Goal: Information Seeking & Learning: Learn about a topic

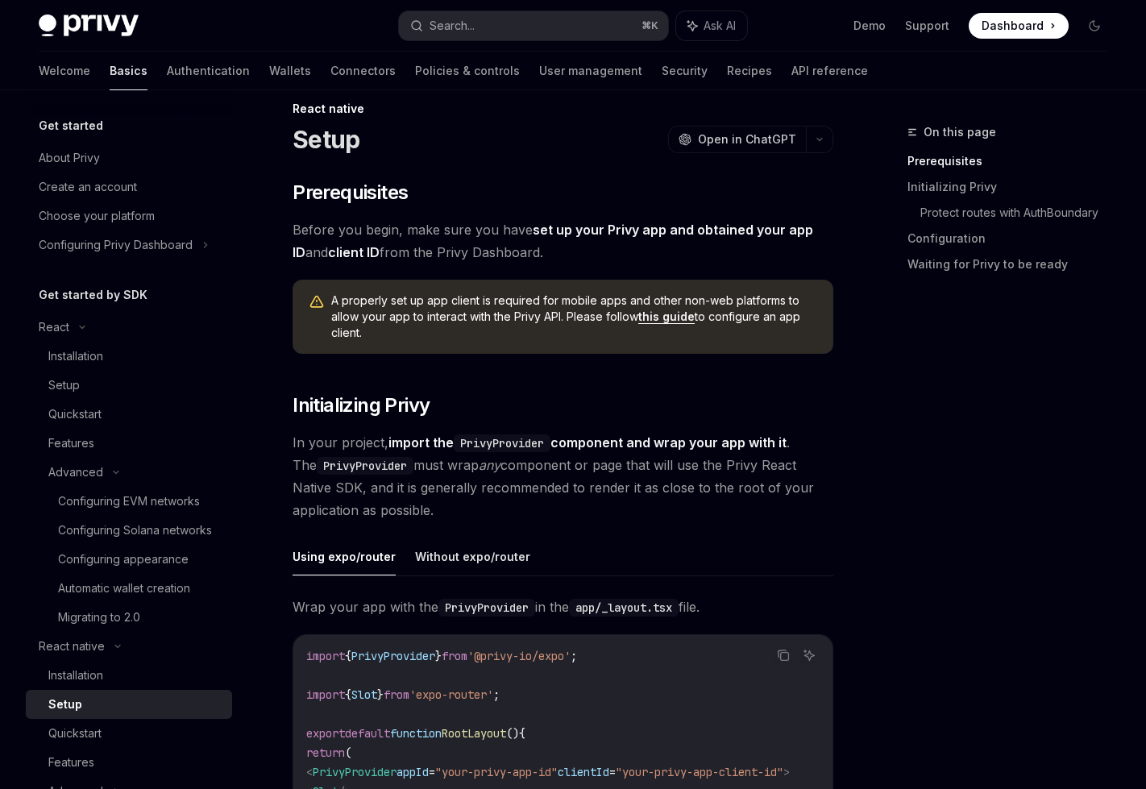
scroll to position [31, 0]
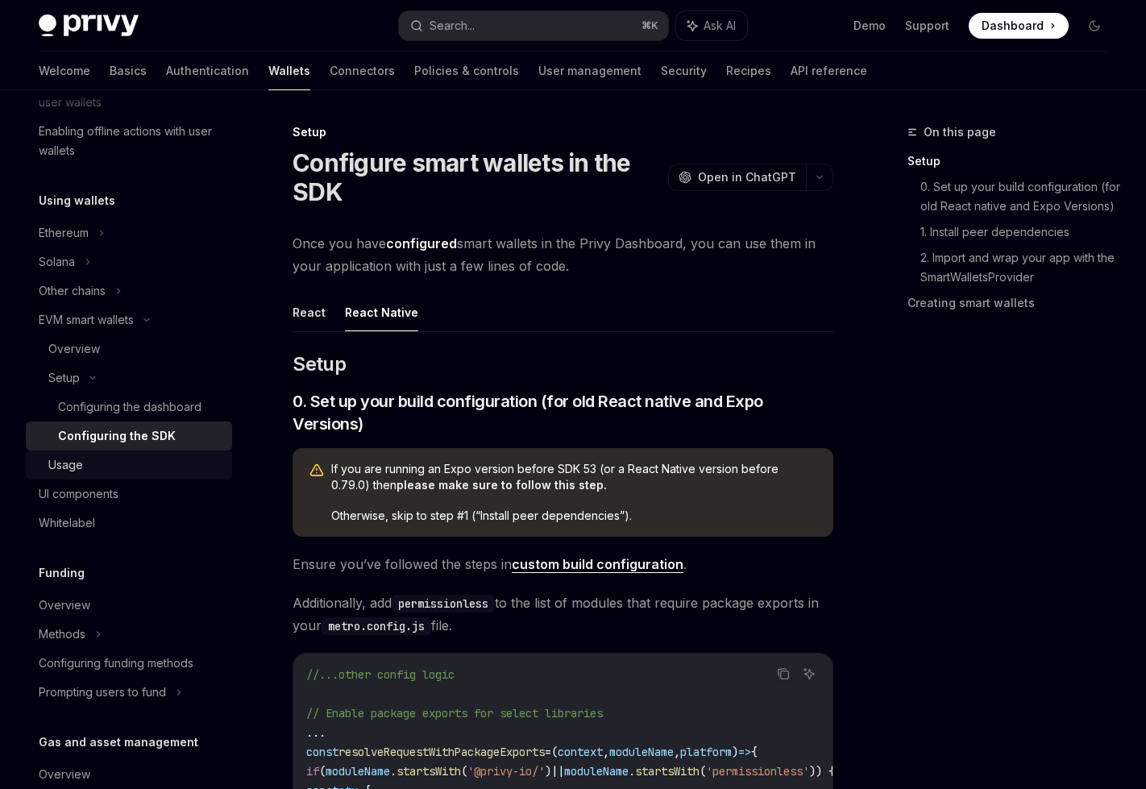
click at [109, 468] on div "Usage" at bounding box center [135, 464] width 174 height 19
click at [72, 465] on div "Usage" at bounding box center [65, 464] width 35 height 19
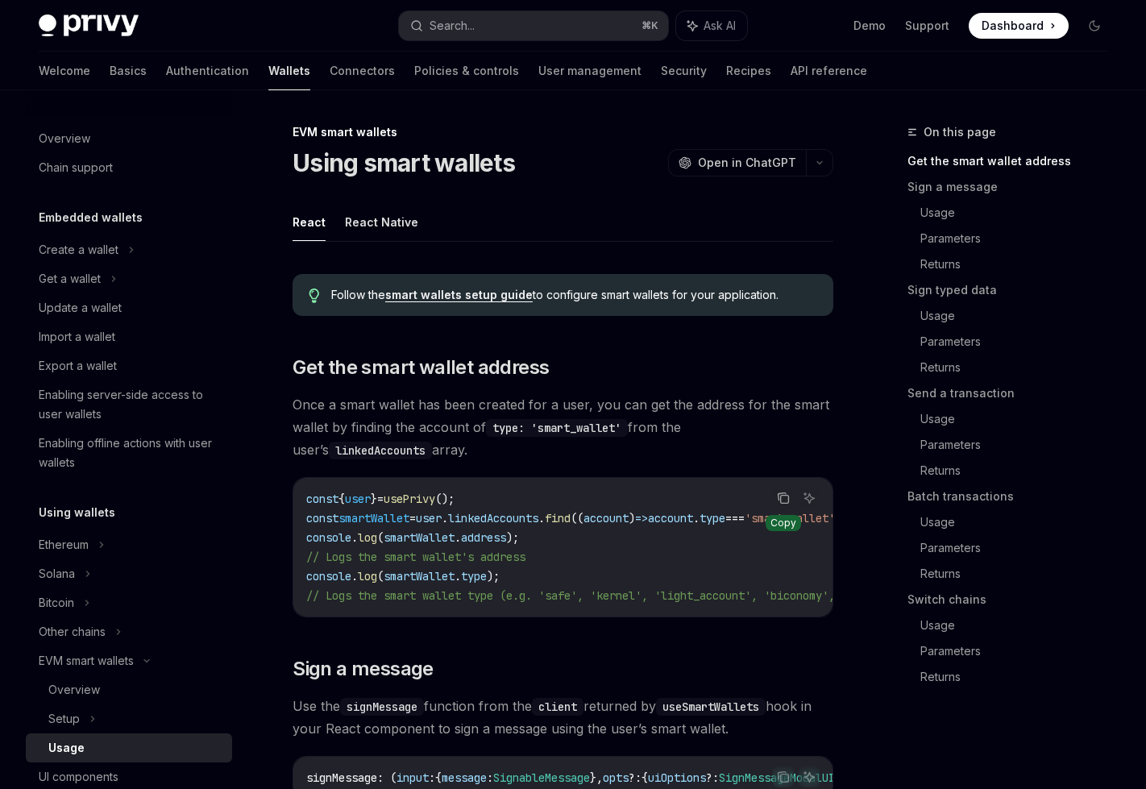
click at [781, 497] on icon "Copy the contents from the code block" at bounding box center [785, 500] width 8 height 8
click at [405, 492] on span "usePrivy" at bounding box center [410, 499] width 52 height 15
click at [778, 498] on icon "Copy the contents from the code block" at bounding box center [783, 498] width 13 height 13
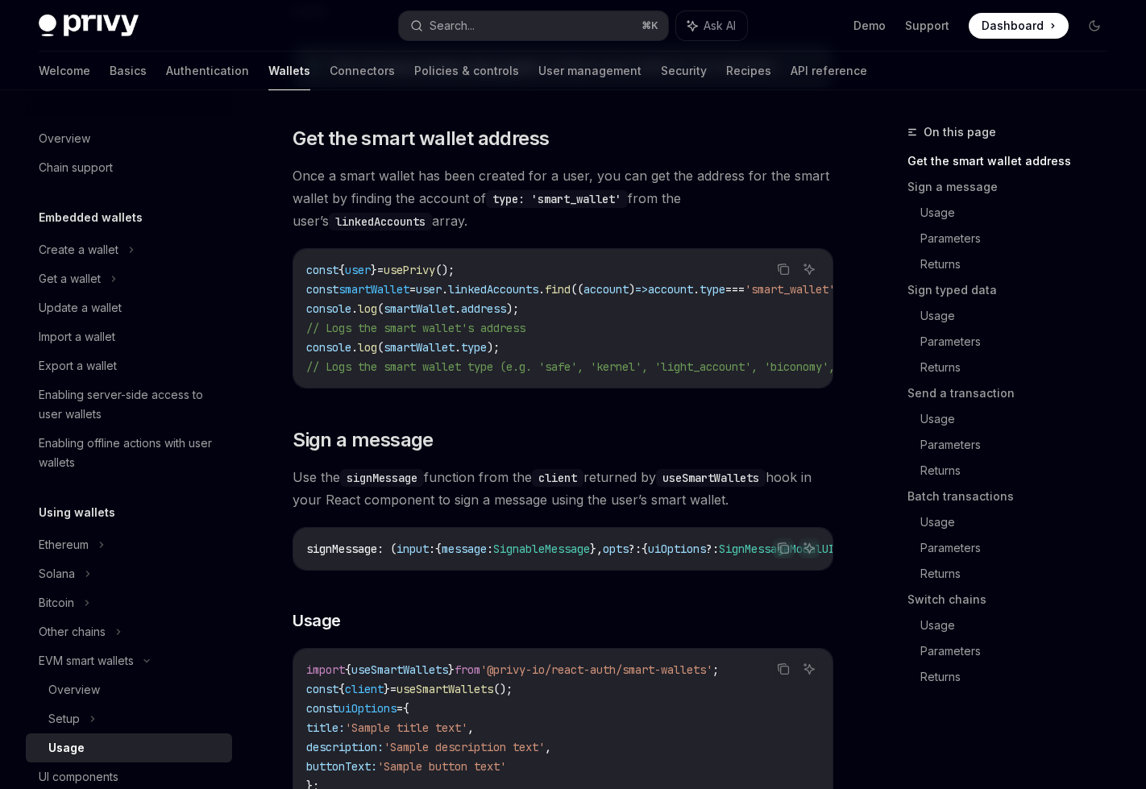
scroll to position [230, 0]
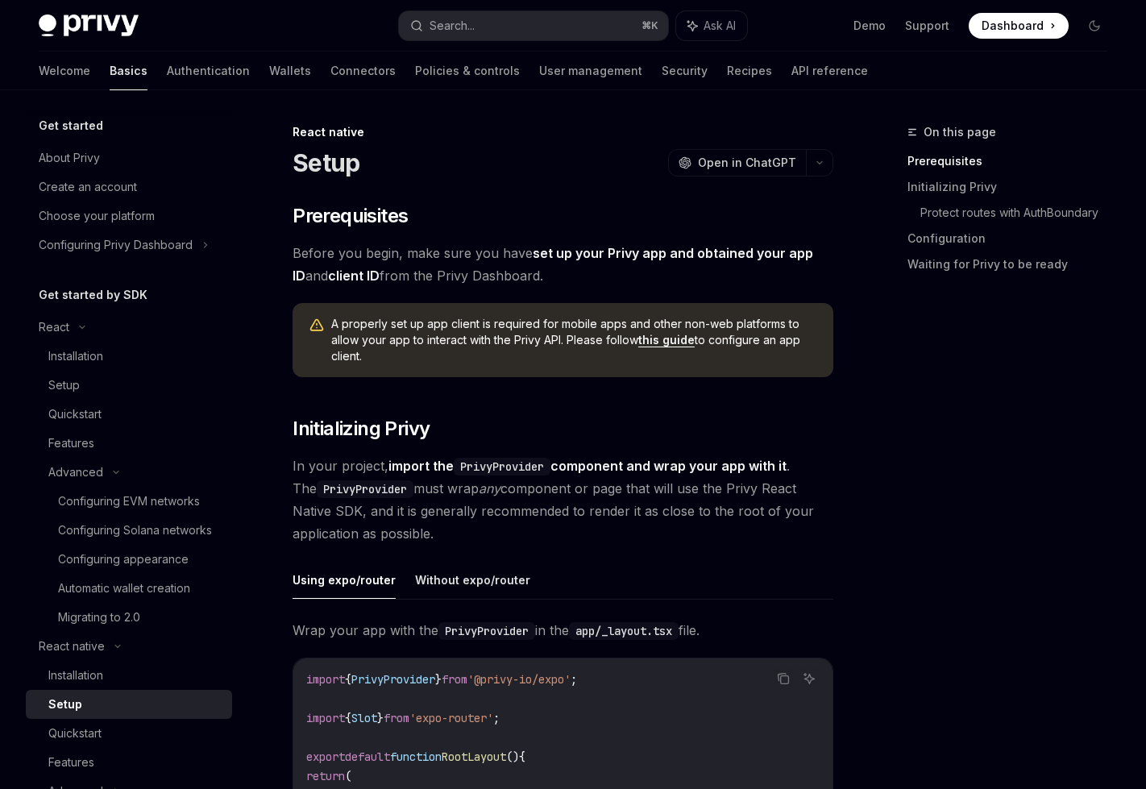
scroll to position [31, 0]
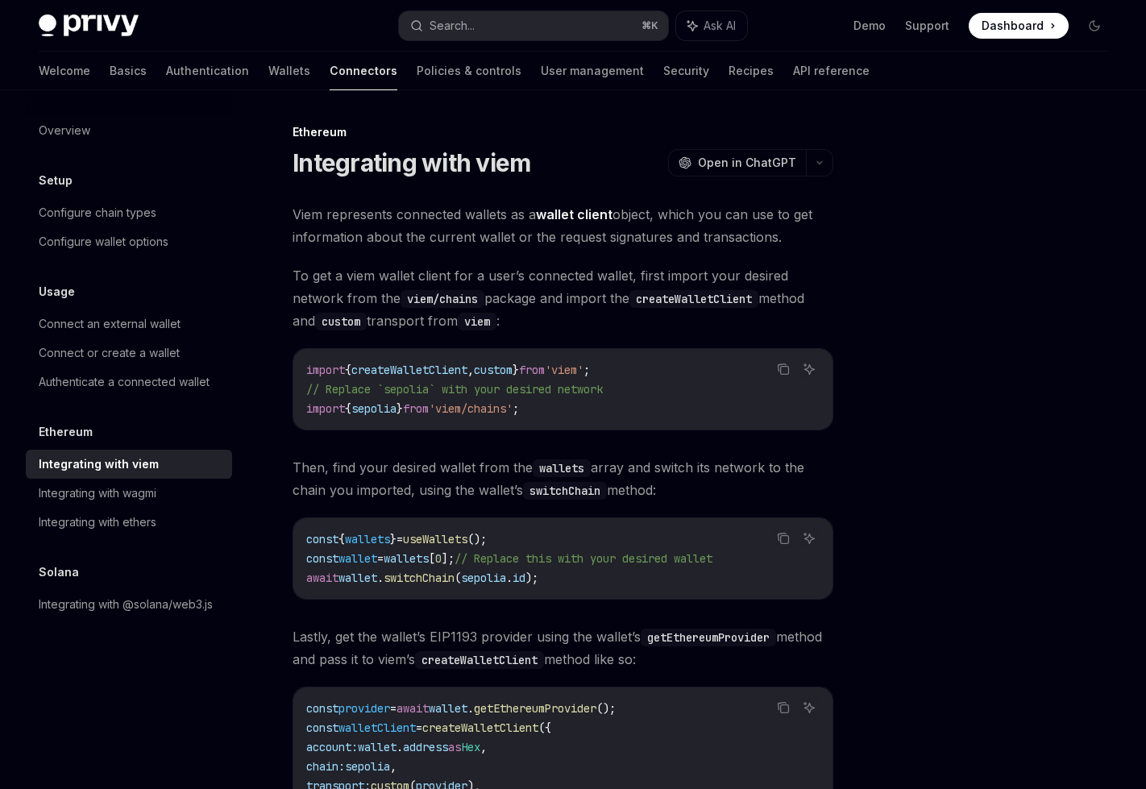
click at [836, 163] on div "Ethereum Integrating with viem OpenAI Open in ChatGPT OpenAI Open in ChatGPT Vi…" at bounding box center [412, 630] width 850 height 1015
click at [819, 163] on icon "button" at bounding box center [819, 163] width 5 height 2
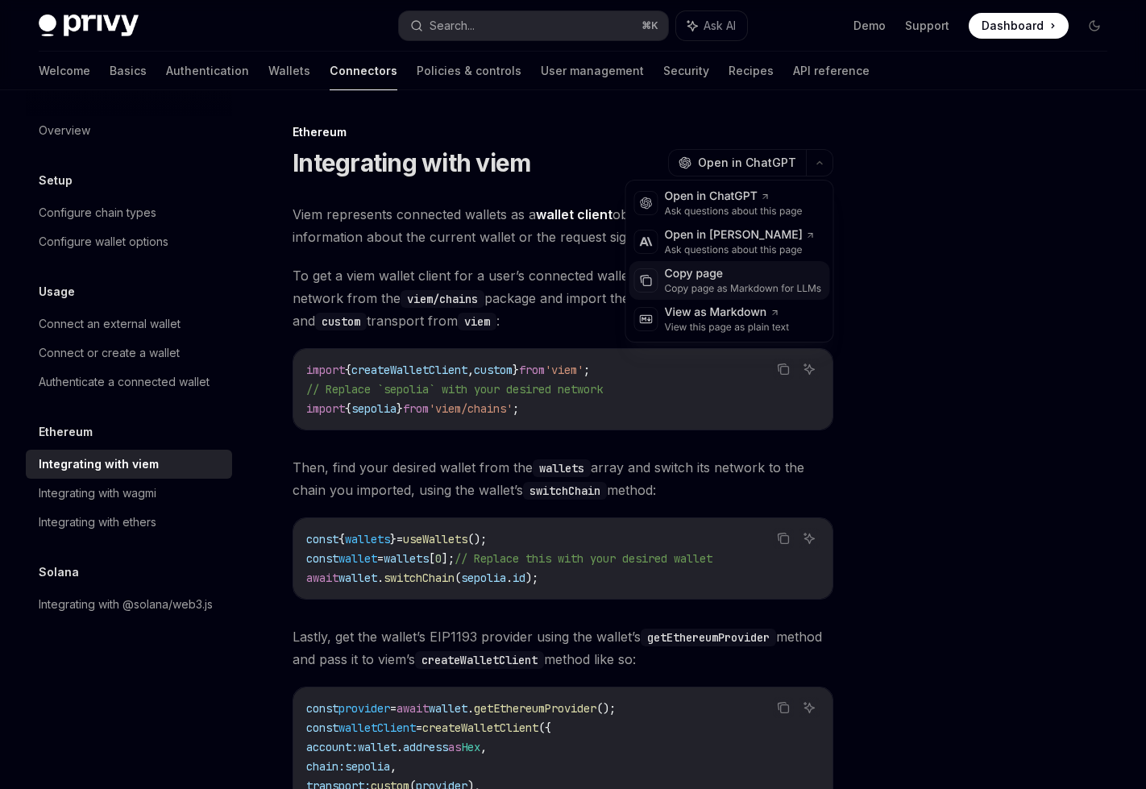
click at [734, 285] on div "Copy page as Markdown for LLMs" at bounding box center [743, 288] width 157 height 13
click at [809, 158] on button "button" at bounding box center [819, 162] width 27 height 27
click at [759, 274] on div "Copy page" at bounding box center [743, 274] width 157 height 16
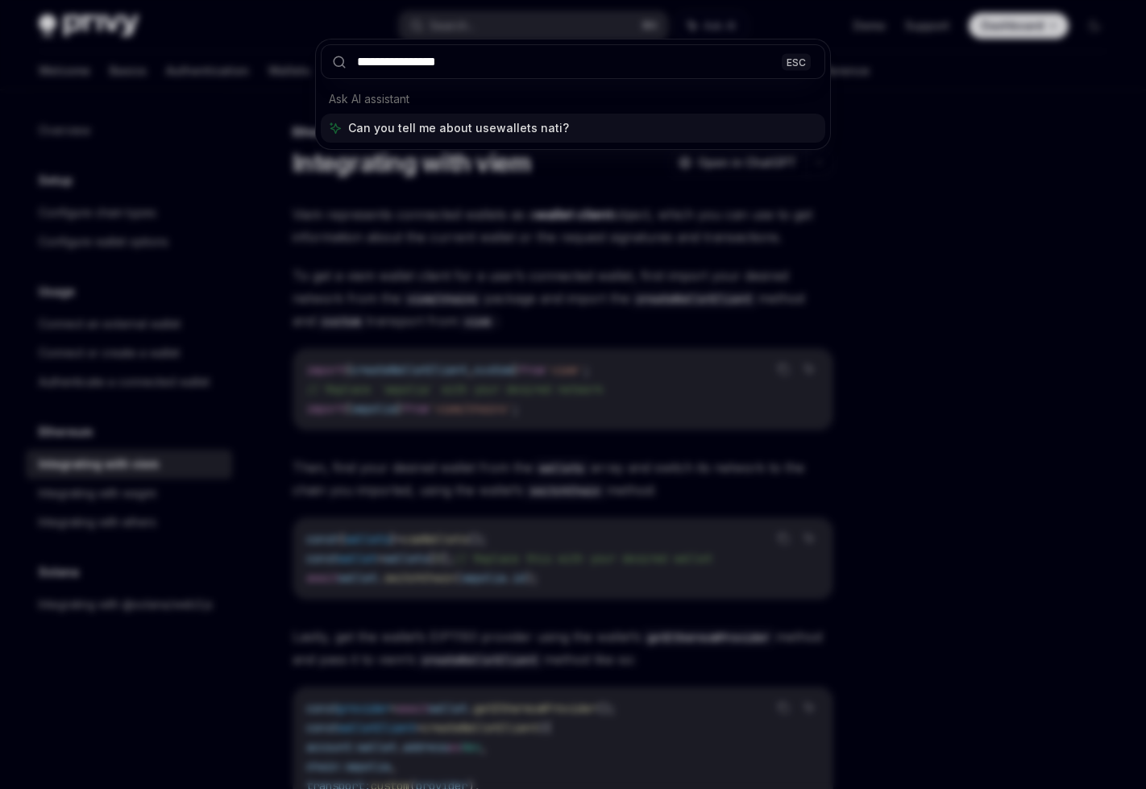
type input "**********"
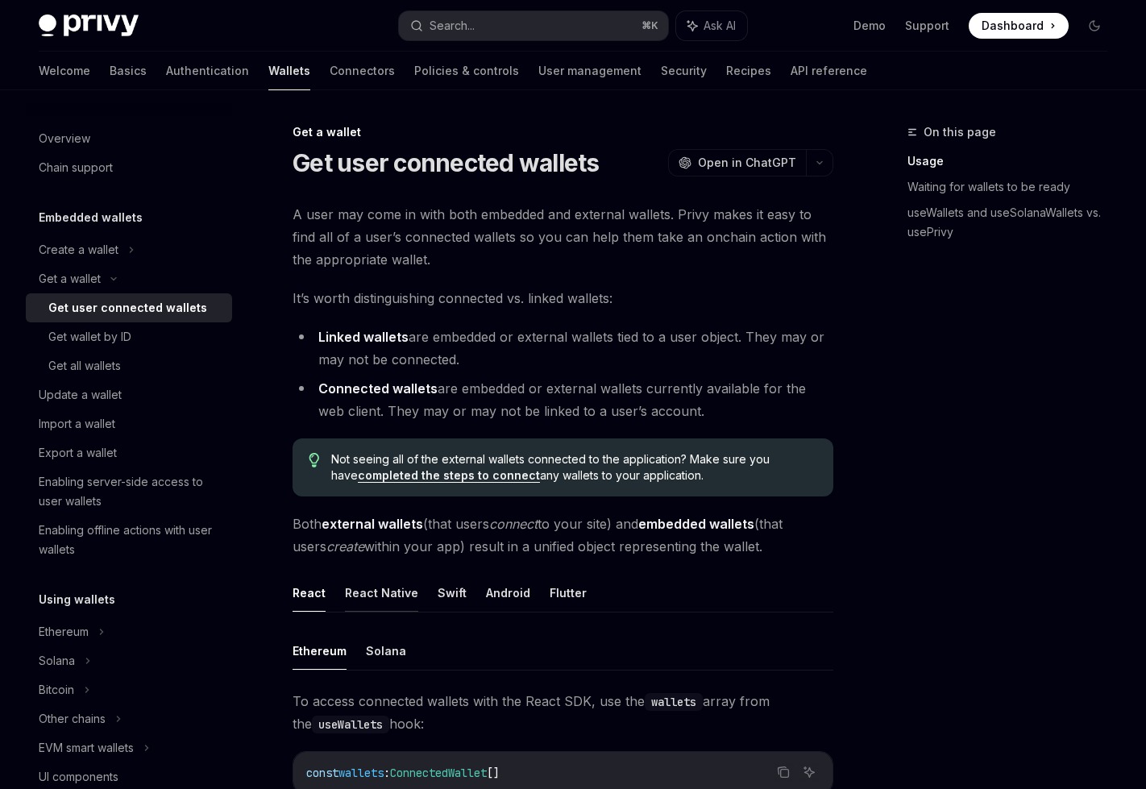
click at [389, 594] on button "React Native" at bounding box center [381, 593] width 73 height 38
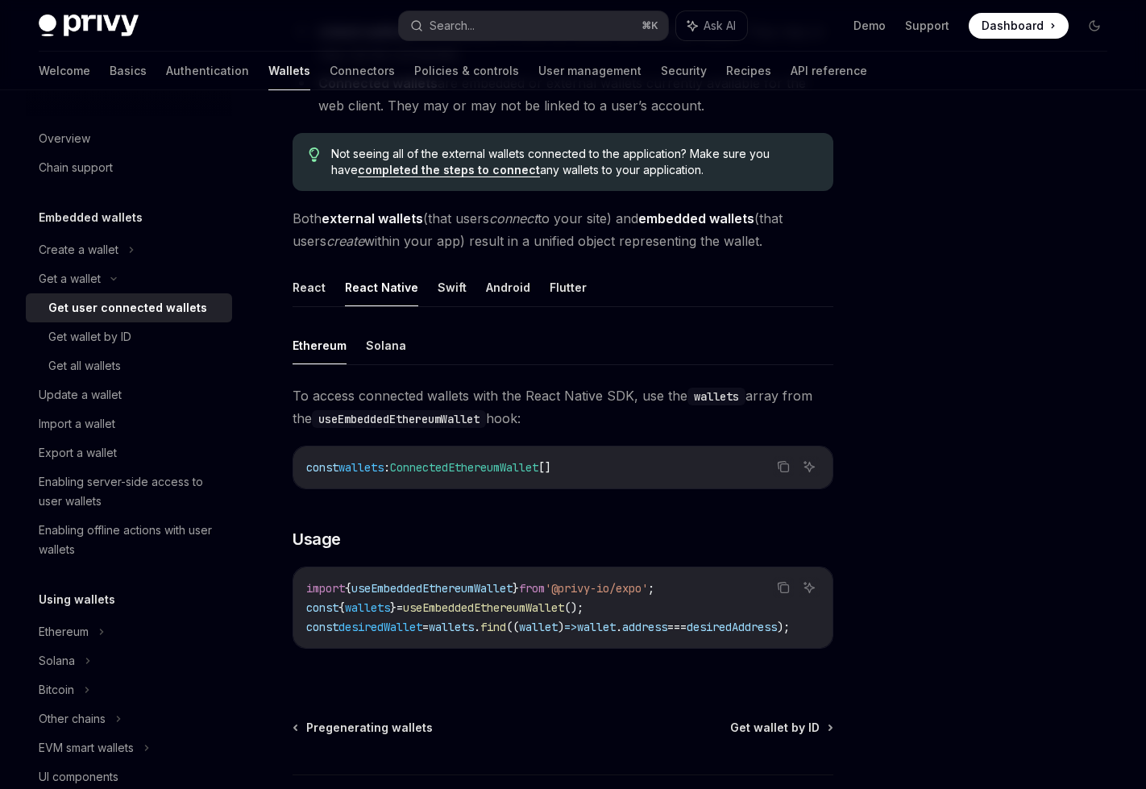
scroll to position [303, 0]
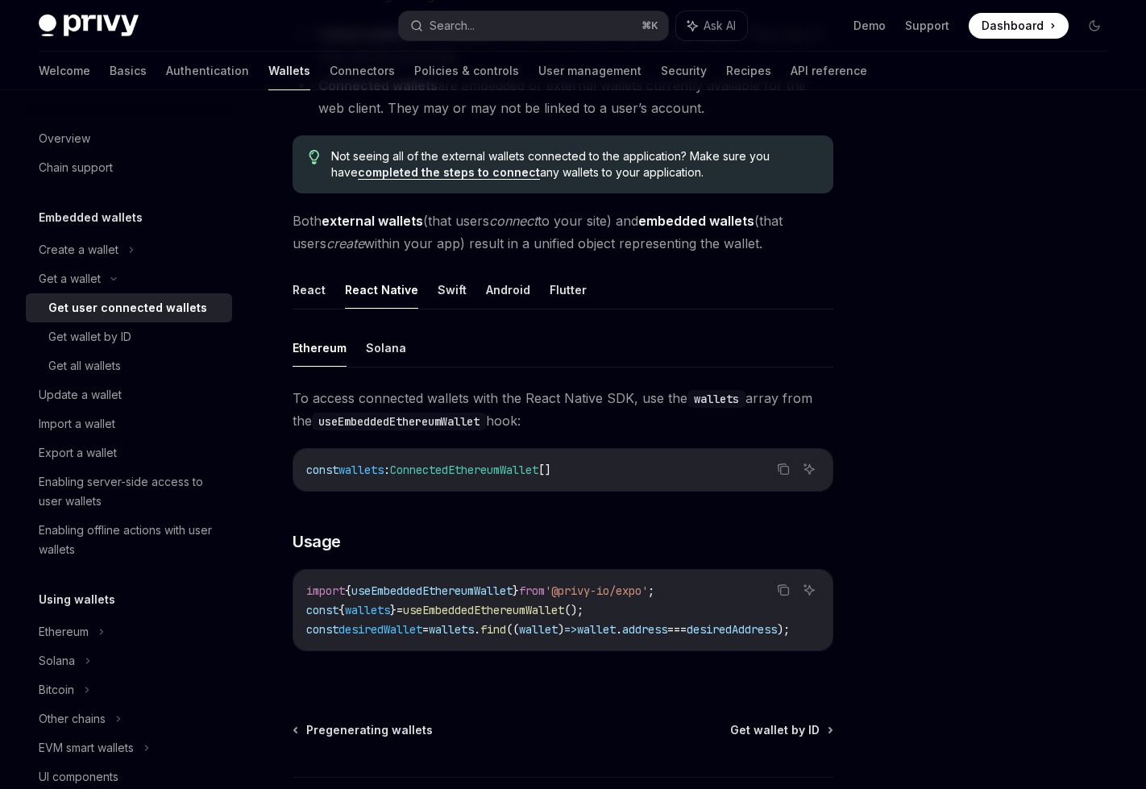
click at [500, 588] on span "useEmbeddedEthereumWallet" at bounding box center [431, 591] width 161 height 15
copy code "import { useEmbeddedEthereumWallet } from '@privy-io/expo' ;"
click at [480, 614] on span "useEmbeddedEthereumWallet" at bounding box center [483, 610] width 161 height 15
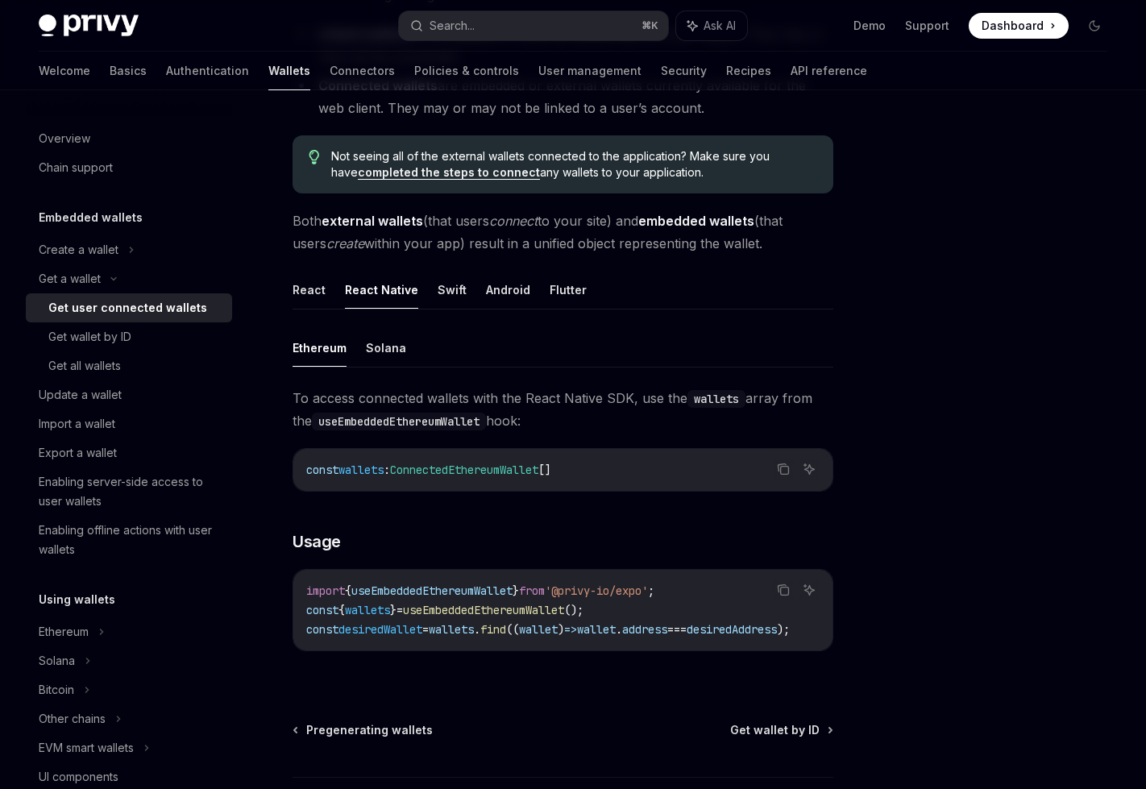
click at [480, 614] on span "useEmbeddedEthereumWallet" at bounding box center [483, 610] width 161 height 15
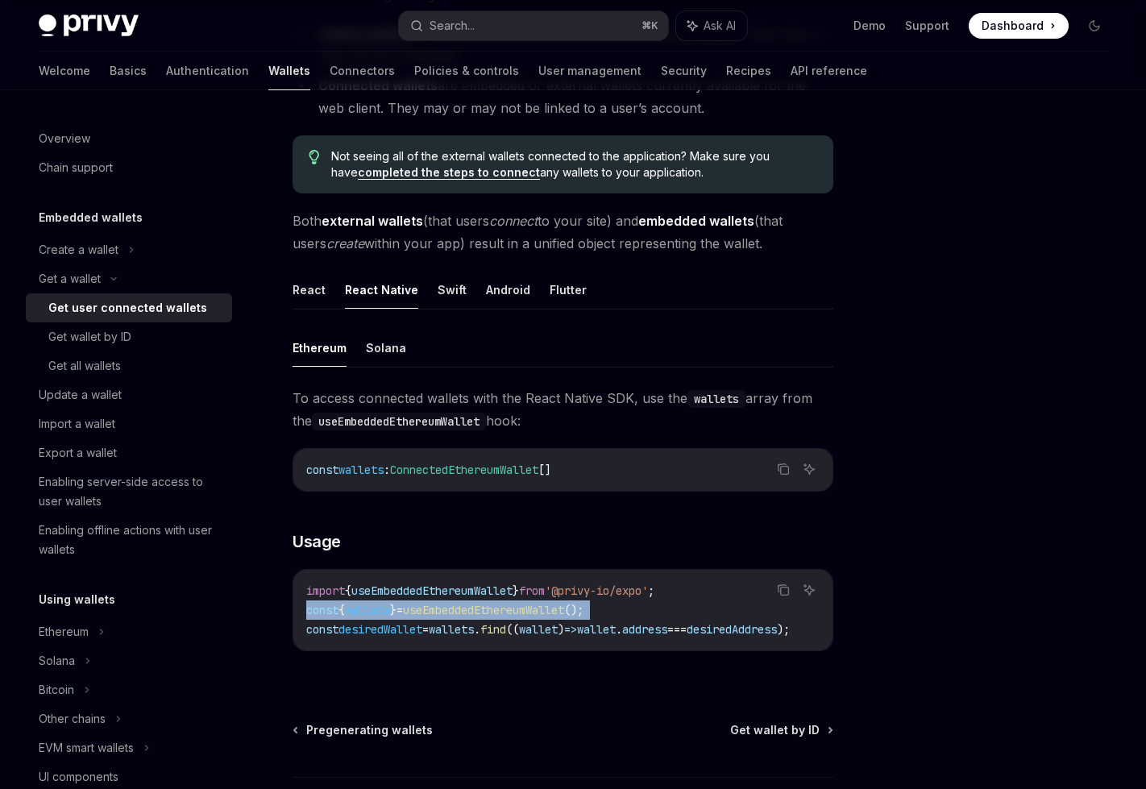
click at [480, 614] on span "useEmbeddedEthereumWallet" at bounding box center [483, 610] width 161 height 15
copy code "const { wallets } = useEmbeddedEthereumWallet ();"
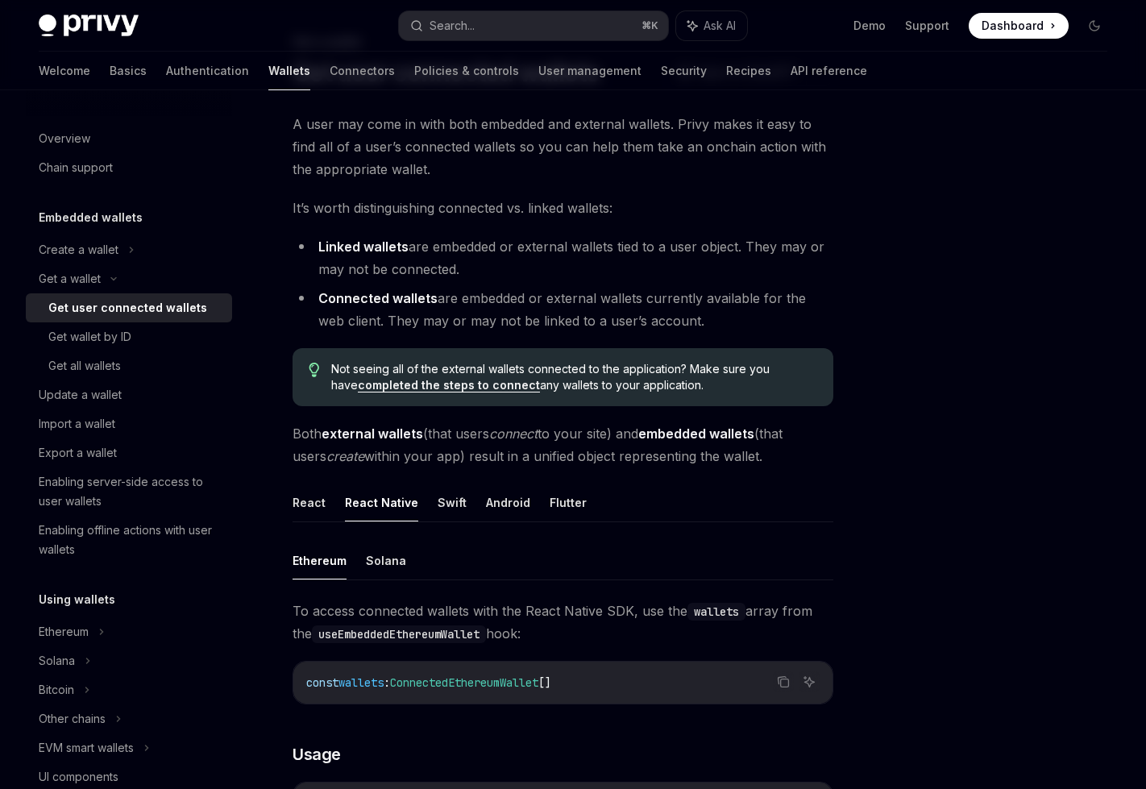
scroll to position [0, 0]
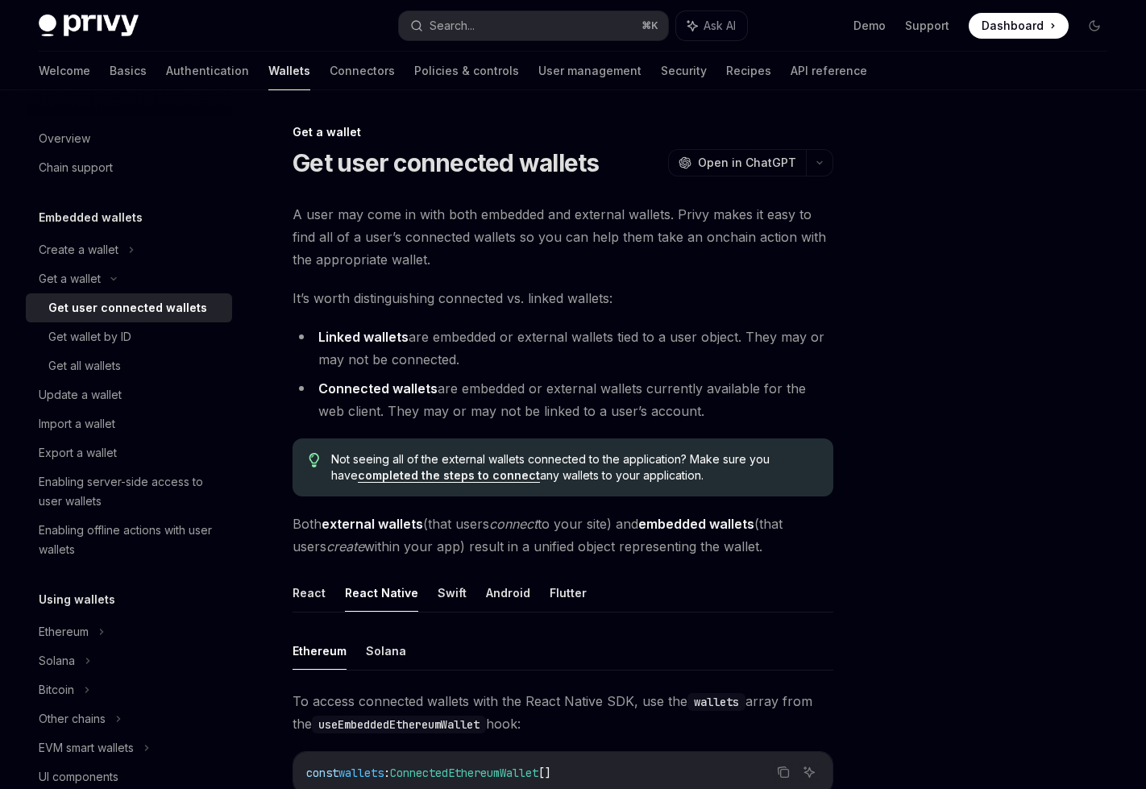
click at [421, 477] on link "completed the steps to connect" at bounding box center [449, 475] width 182 height 15
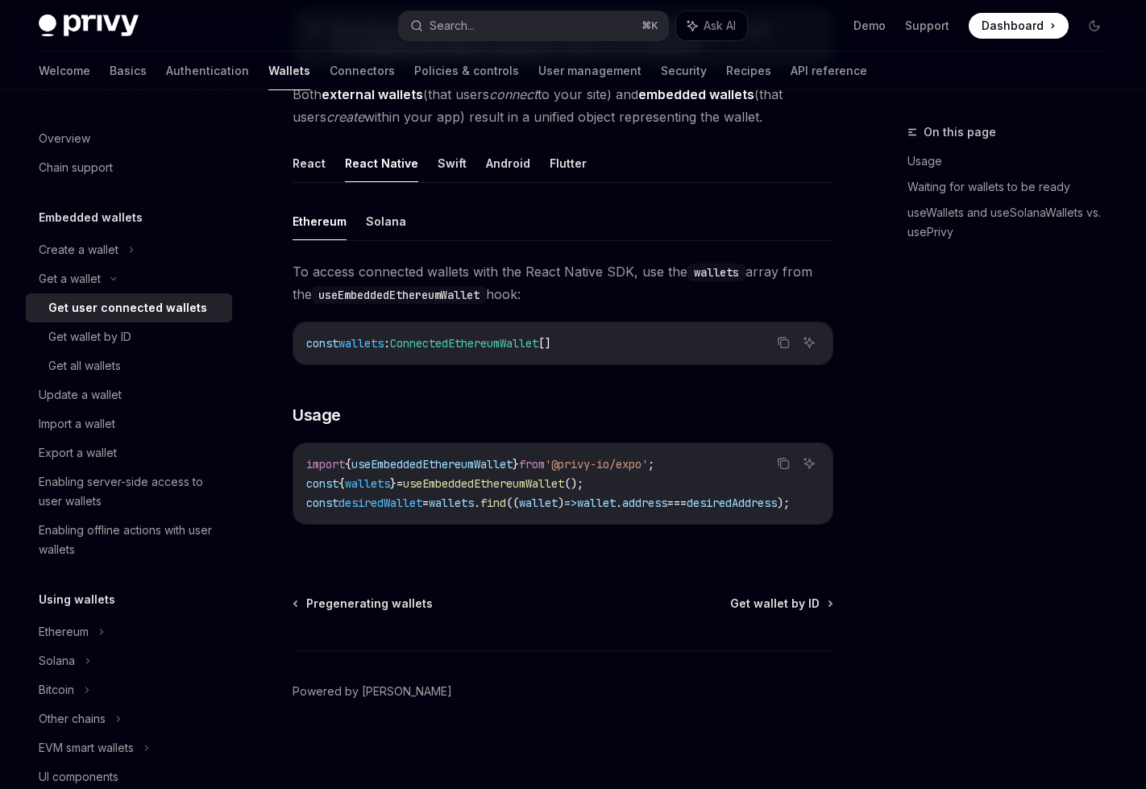
scroll to position [437, 0]
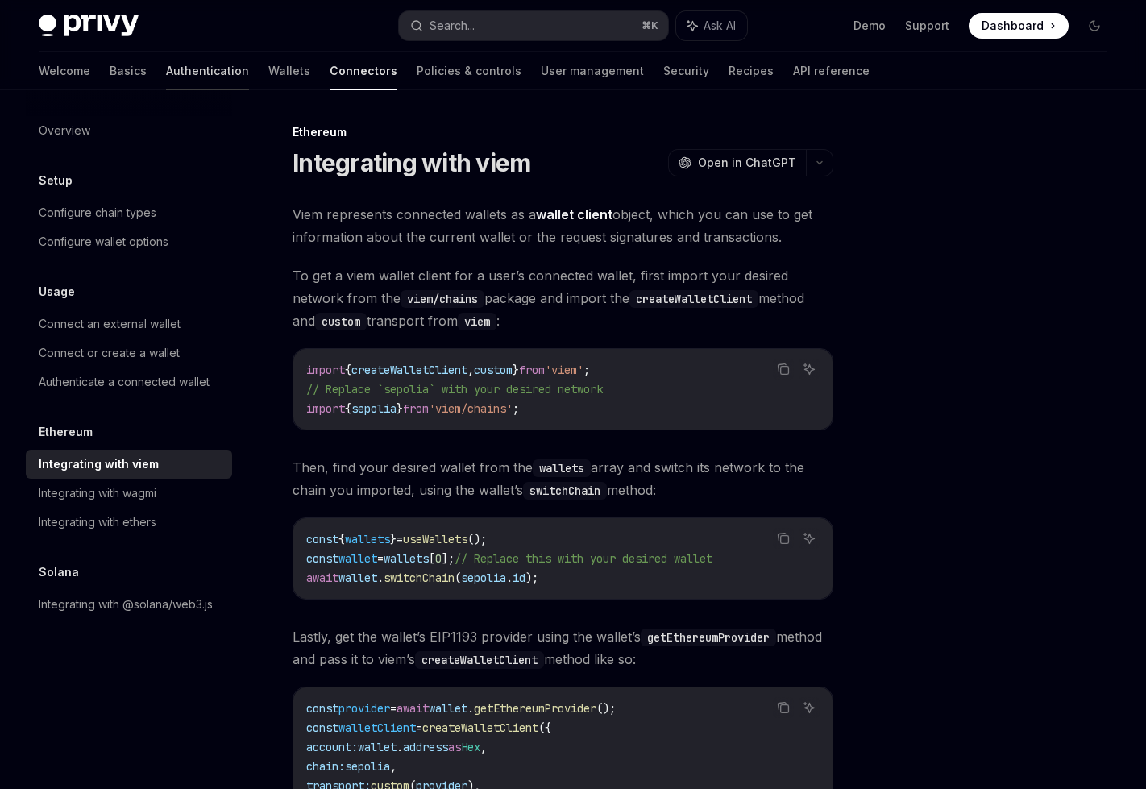
click at [166, 73] on link "Authentication" at bounding box center [207, 71] width 83 height 39
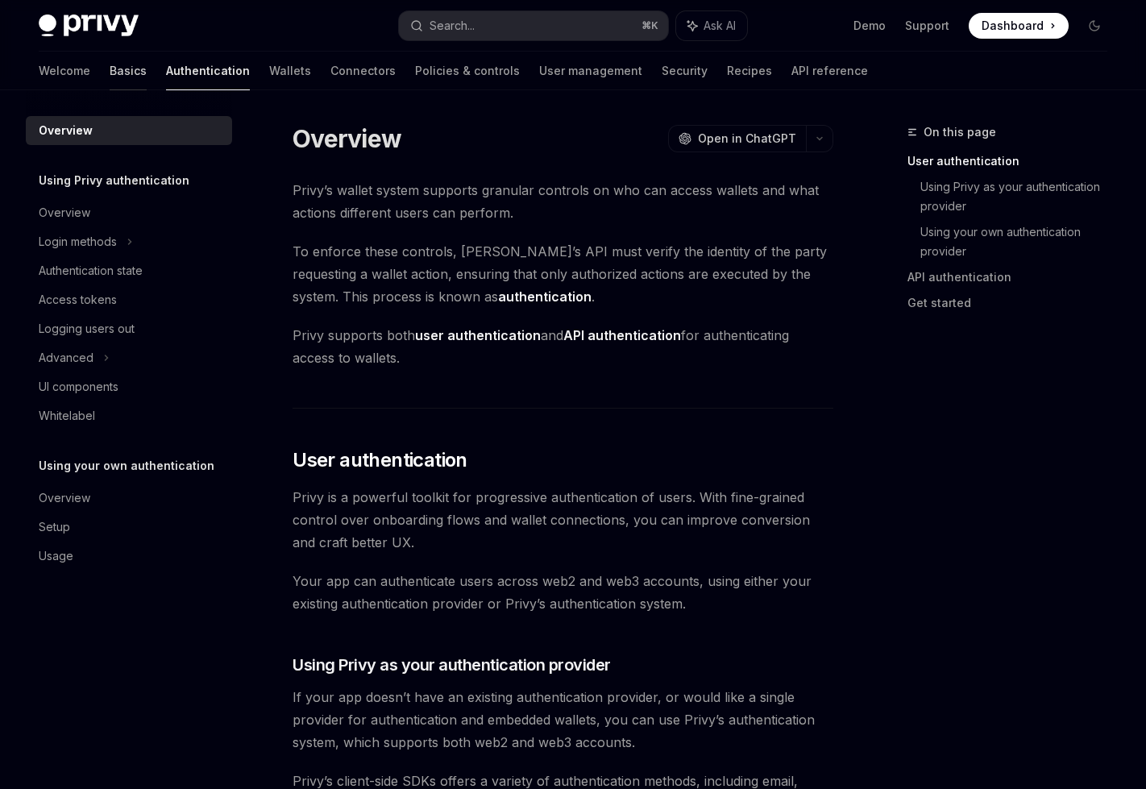
click at [110, 69] on link "Basics" at bounding box center [128, 71] width 37 height 39
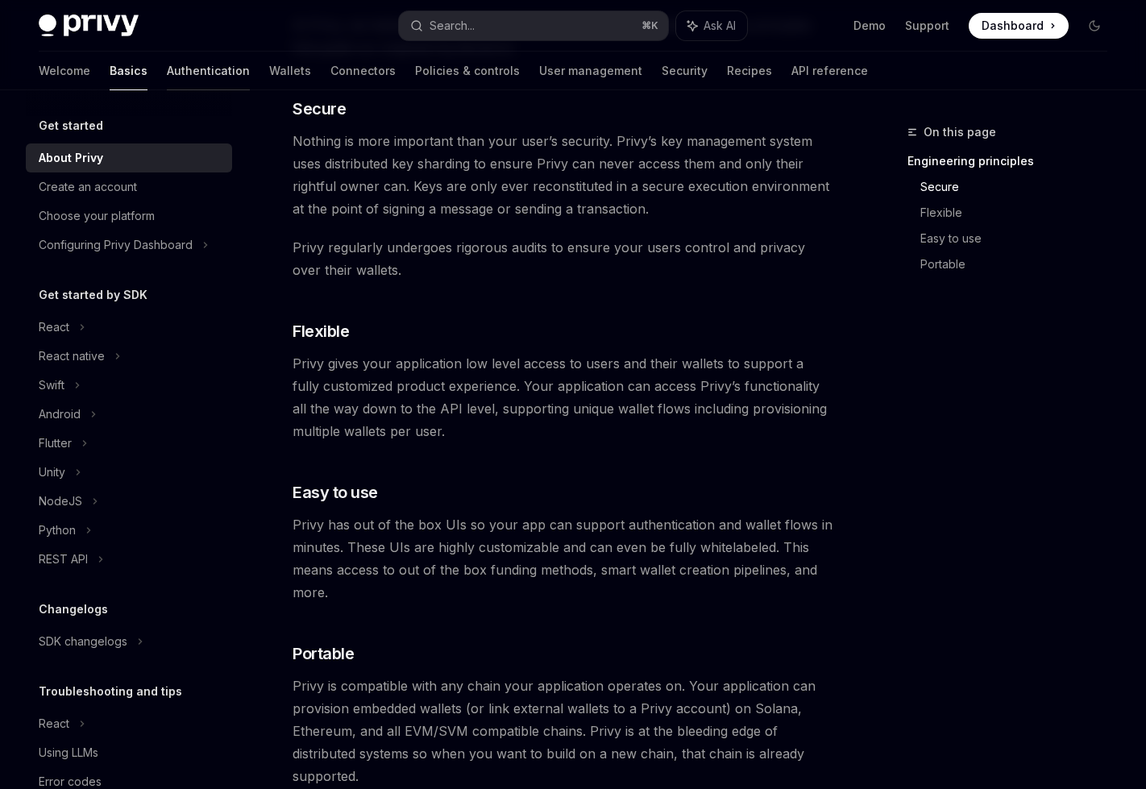
click at [167, 60] on link "Authentication" at bounding box center [208, 71] width 83 height 39
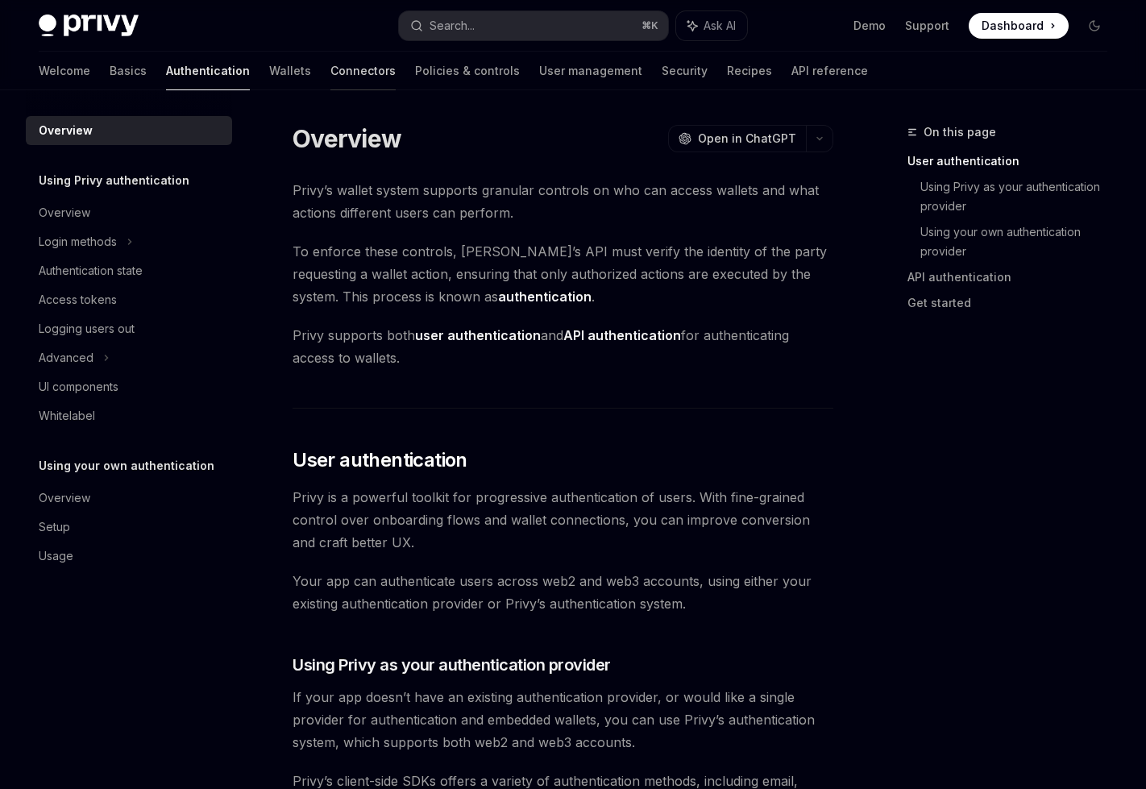
click at [331, 53] on link "Connectors" at bounding box center [363, 71] width 65 height 39
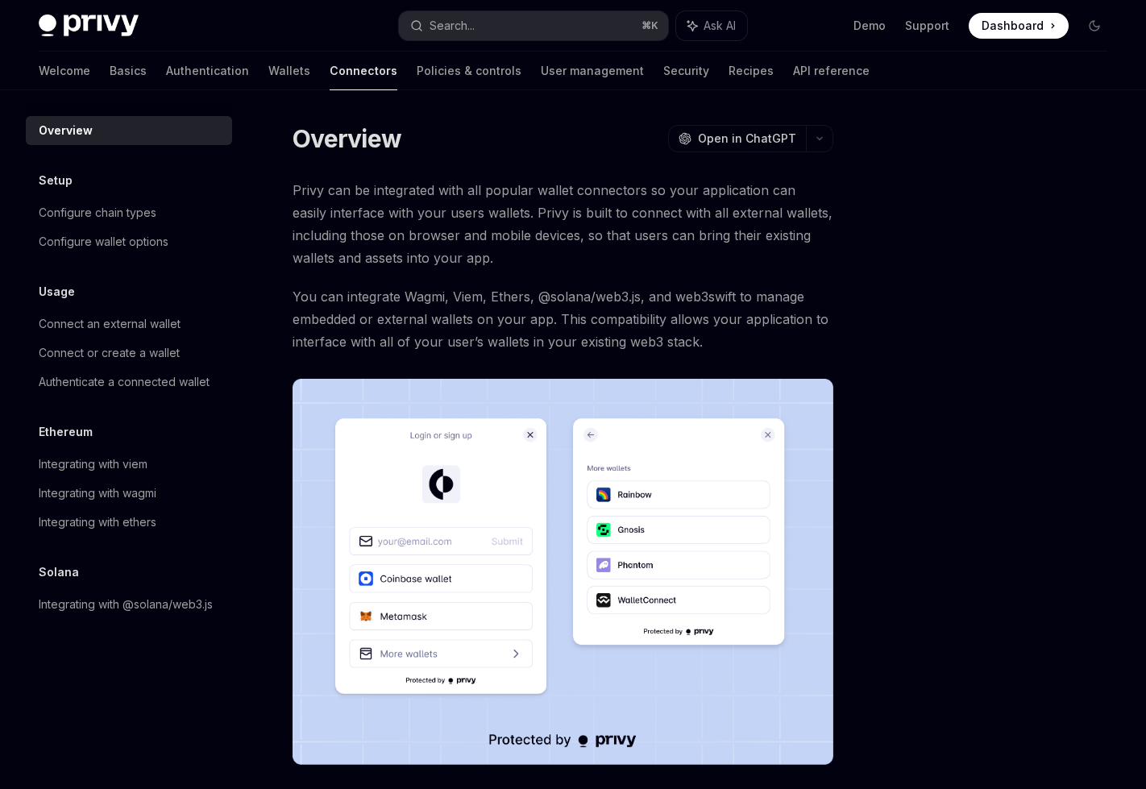
click at [241, 70] on div "Welcome Basics Authentication Wallets Connectors Policies & controls User manag…" at bounding box center [454, 71] width 831 height 39
click at [268, 68] on link "Wallets" at bounding box center [289, 71] width 42 height 39
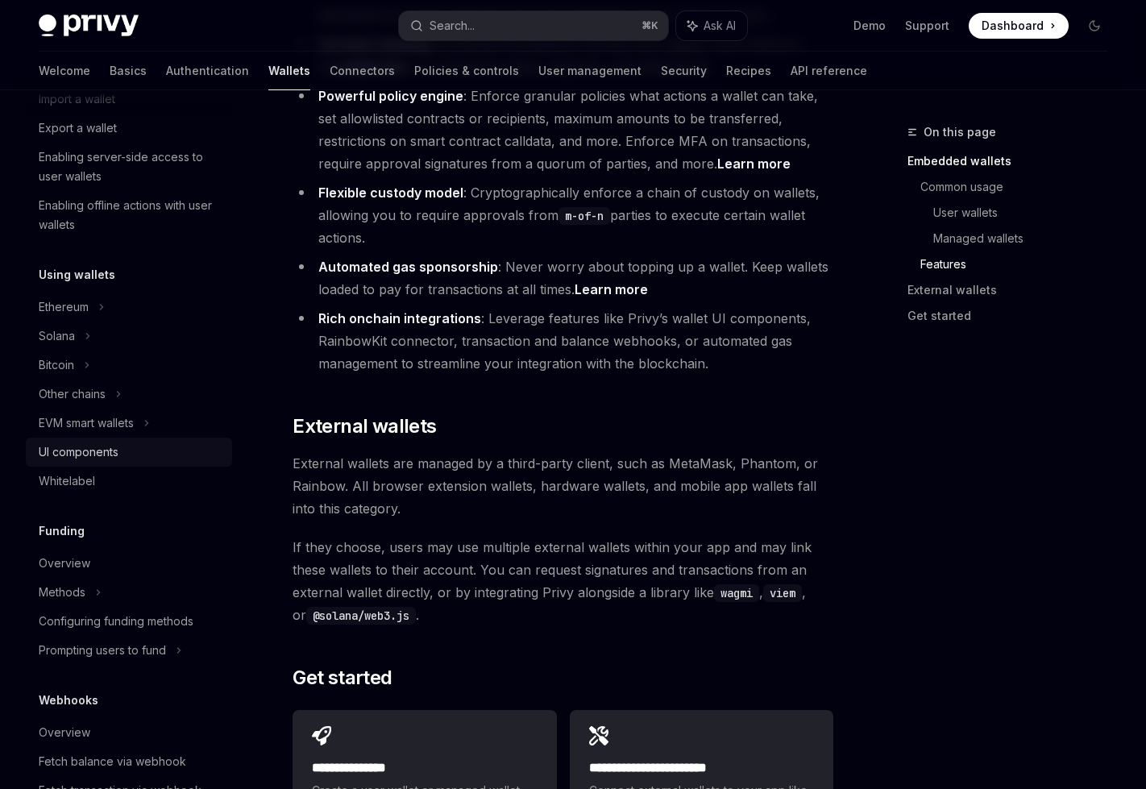
scroll to position [243, 0]
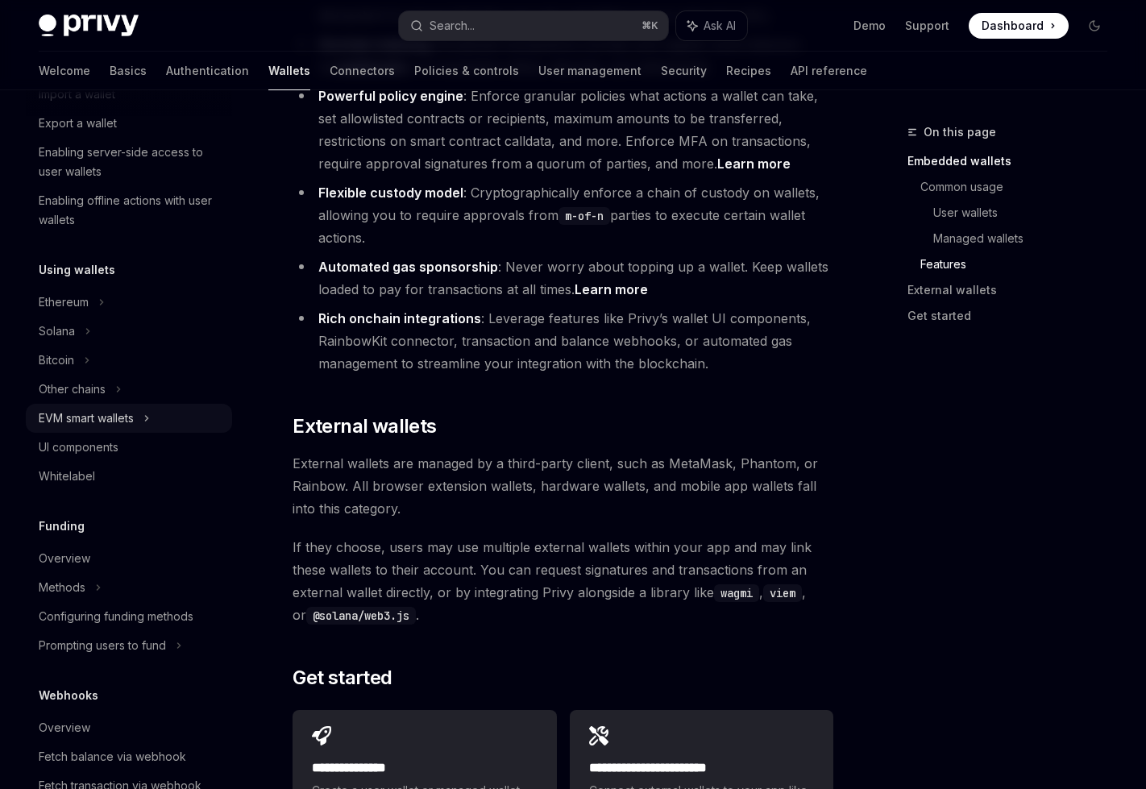
click at [134, 411] on div "EVM smart wallets" at bounding box center [86, 418] width 95 height 19
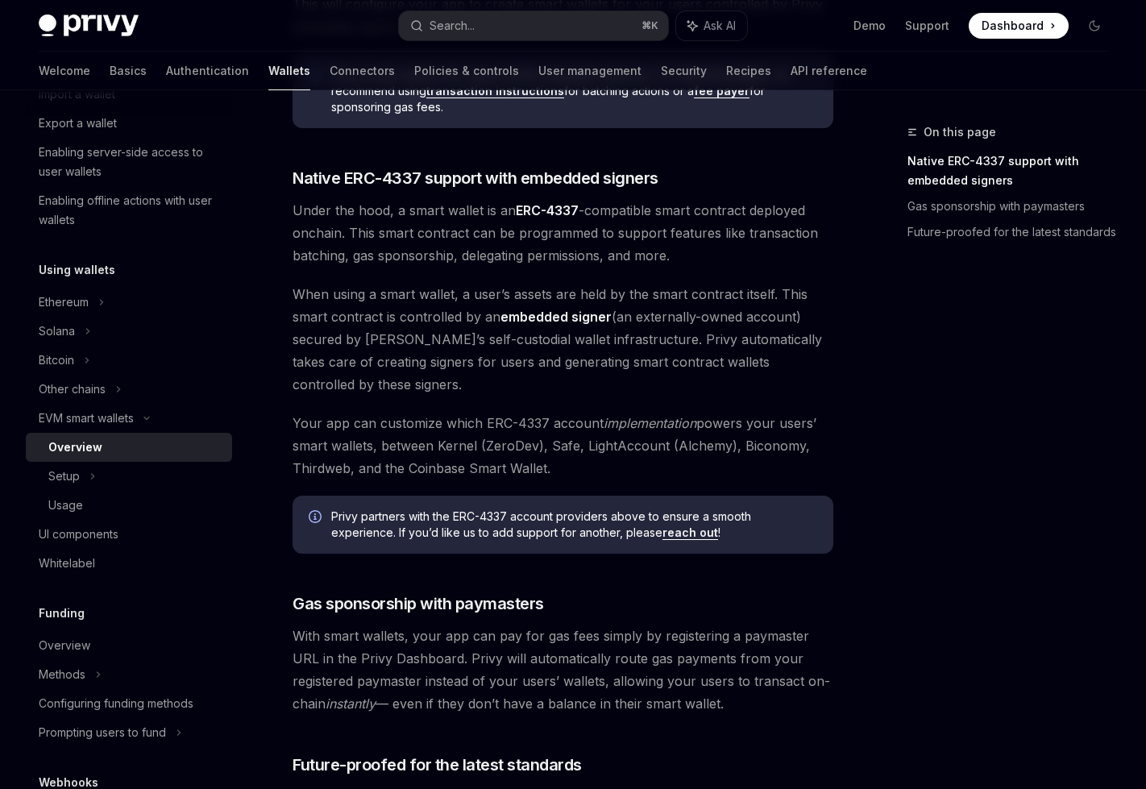
scroll to position [1159, 0]
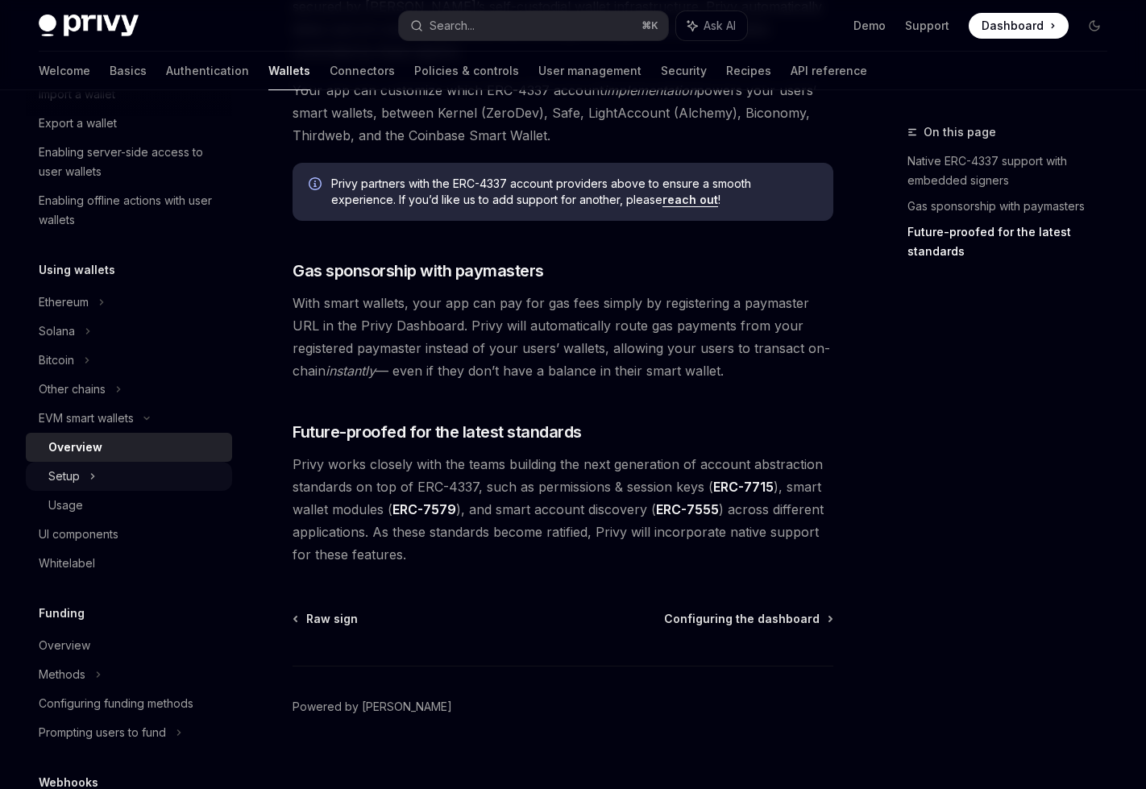
click at [112, 471] on div "Setup" at bounding box center [129, 476] width 206 height 29
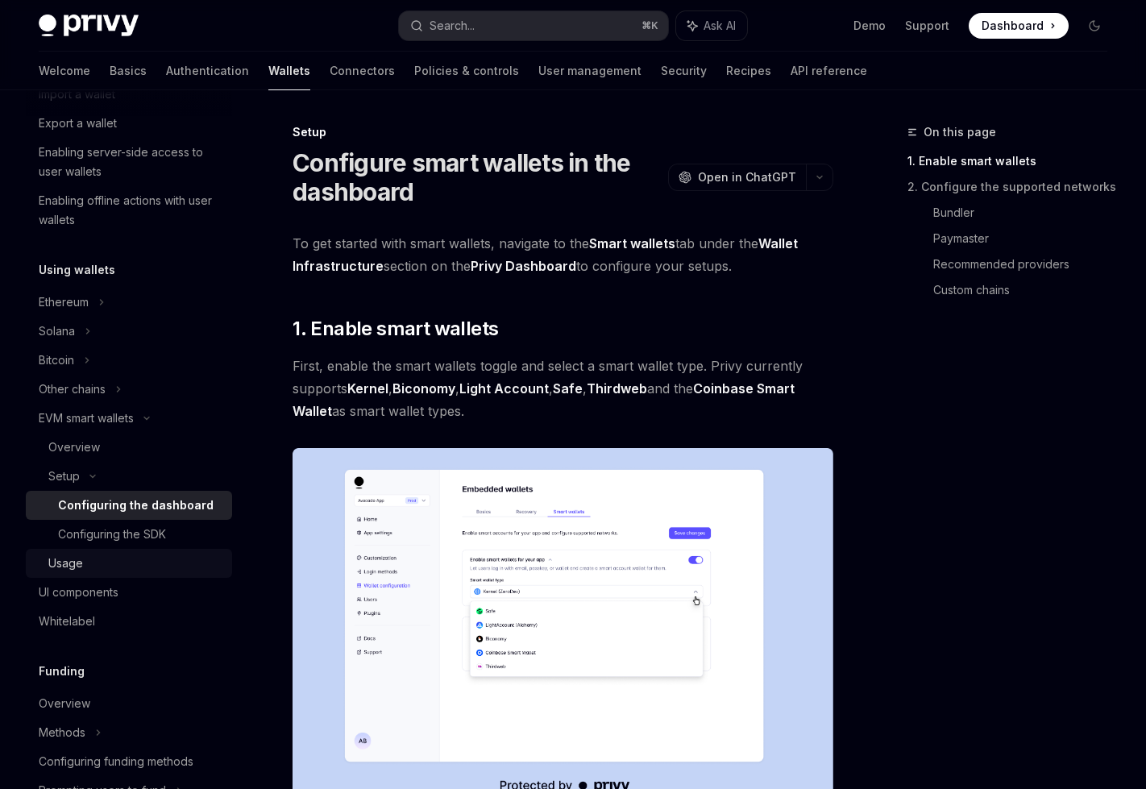
click at [124, 555] on div "Usage" at bounding box center [135, 563] width 174 height 19
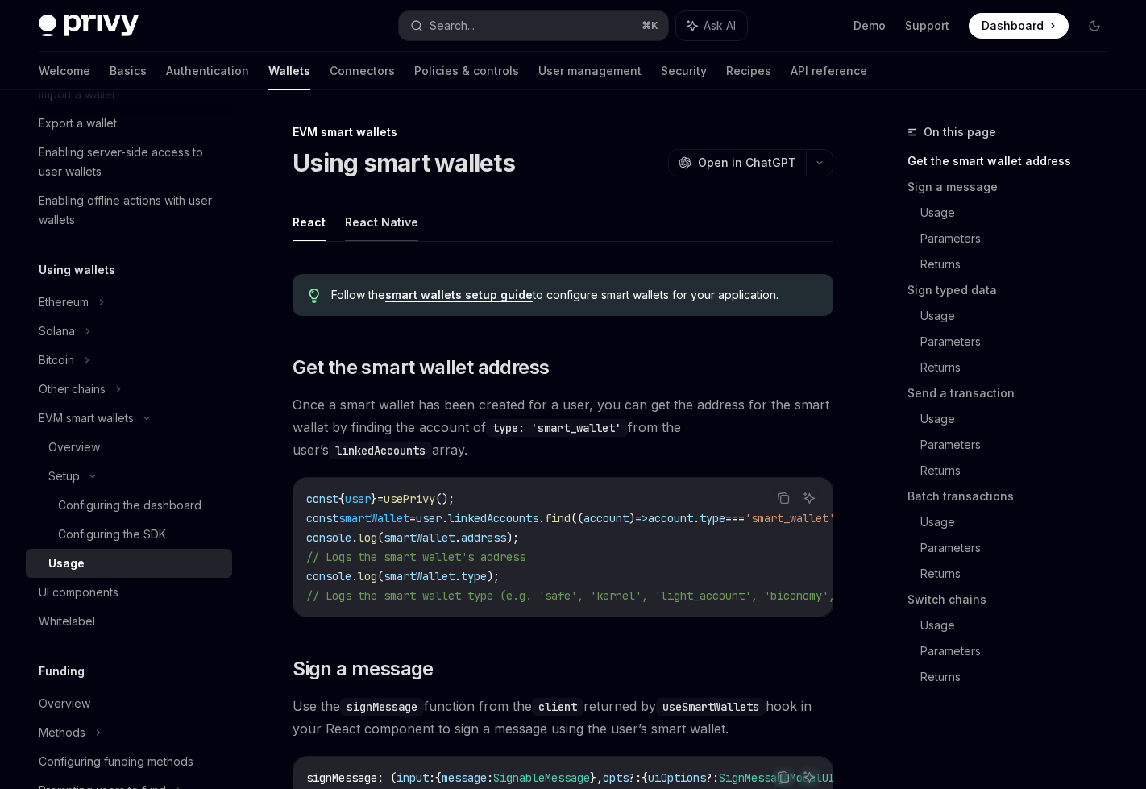
click at [366, 232] on button "React Native" at bounding box center [381, 222] width 73 height 38
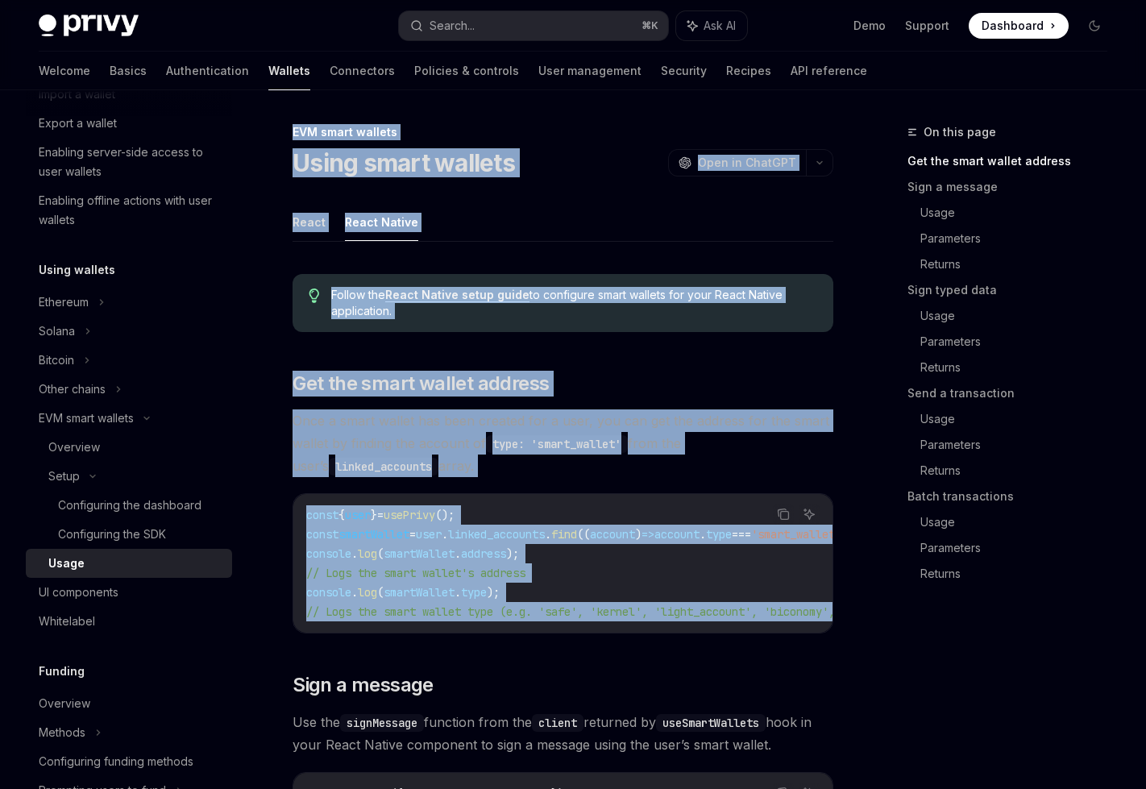
drag, startPoint x: 285, startPoint y: 132, endPoint x: 611, endPoint y: 647, distance: 609.2
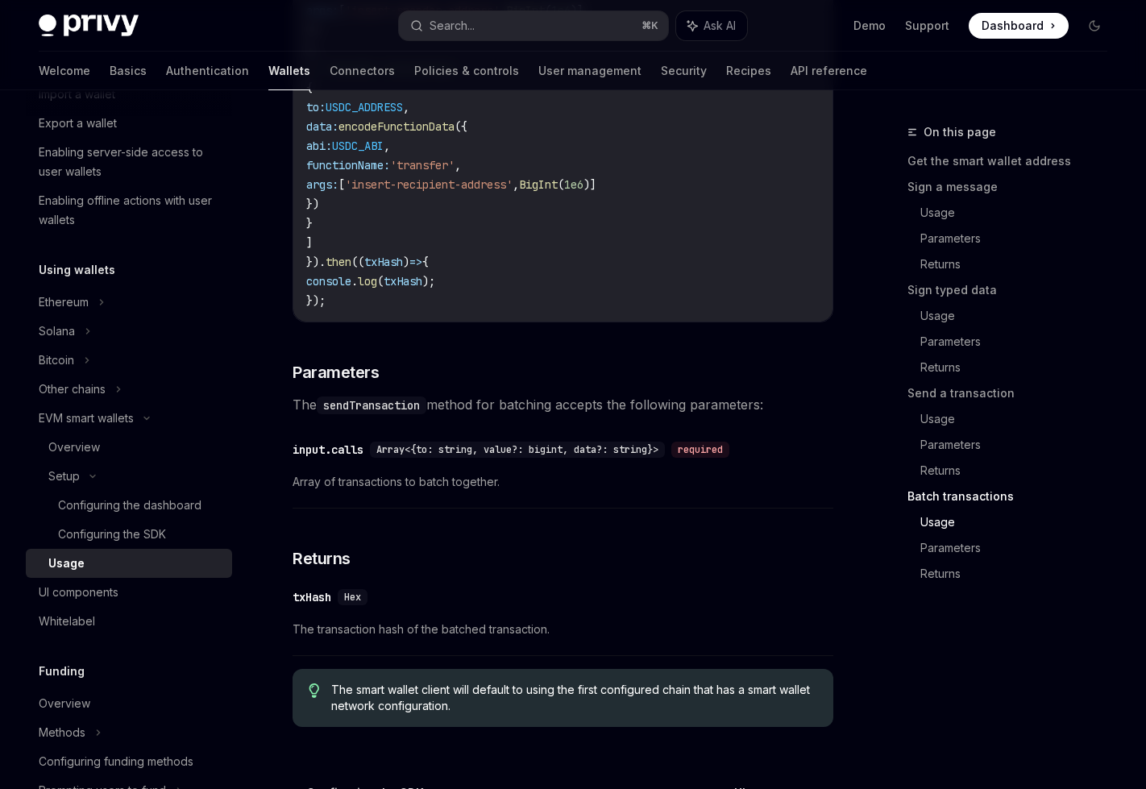
scroll to position [3605, 0]
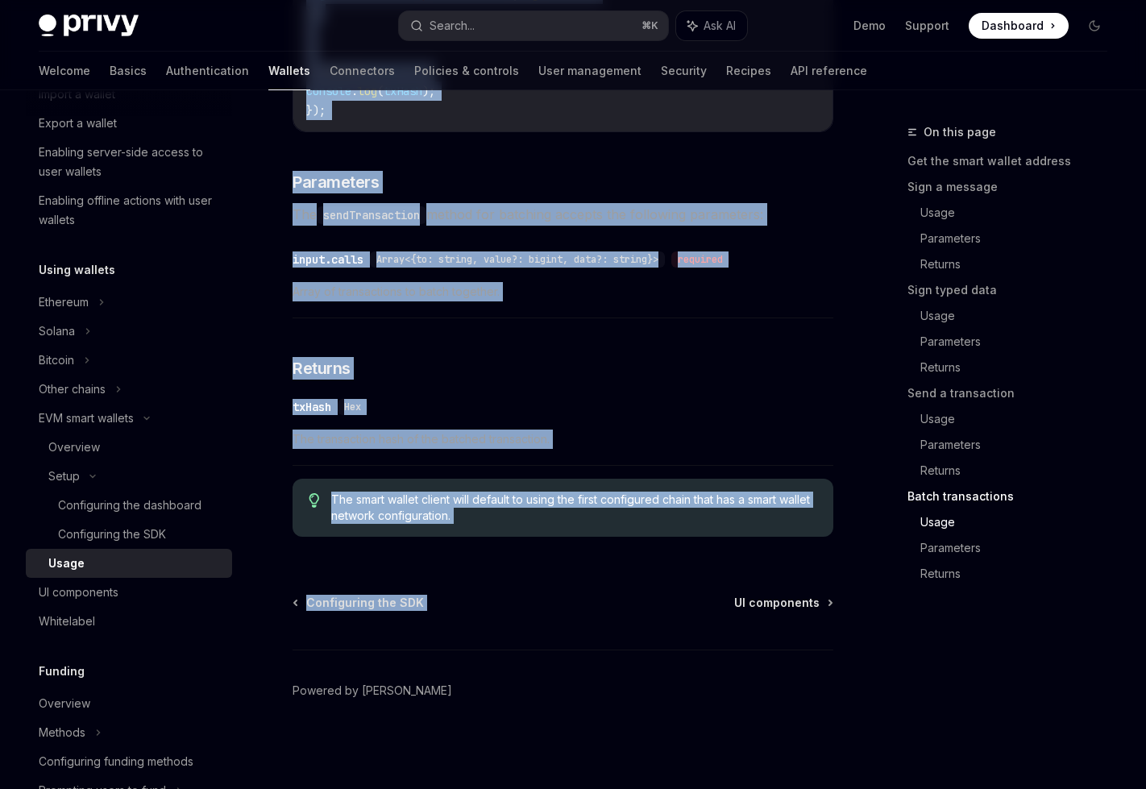
click at [614, 521] on span "The smart wallet client will default to using the first configured chain that h…" at bounding box center [574, 508] width 487 height 32
copy div "EVM smart wallets Using smart wallets OpenAI Open in ChatGPT OpenAI Open in Cha…"
click at [553, 363] on h3 "​ Returns" at bounding box center [563, 368] width 541 height 23
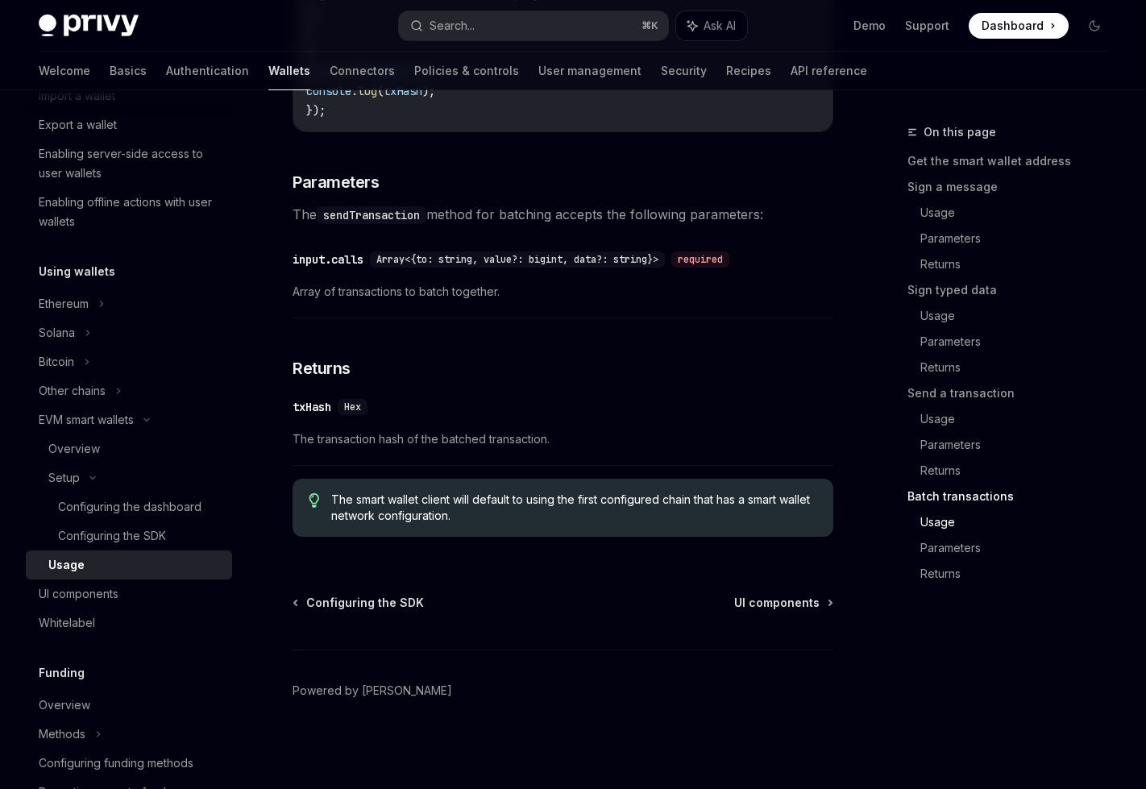
scroll to position [3593, 0]
click at [127, 504] on div "Configuring the dashboard" at bounding box center [129, 506] width 143 height 19
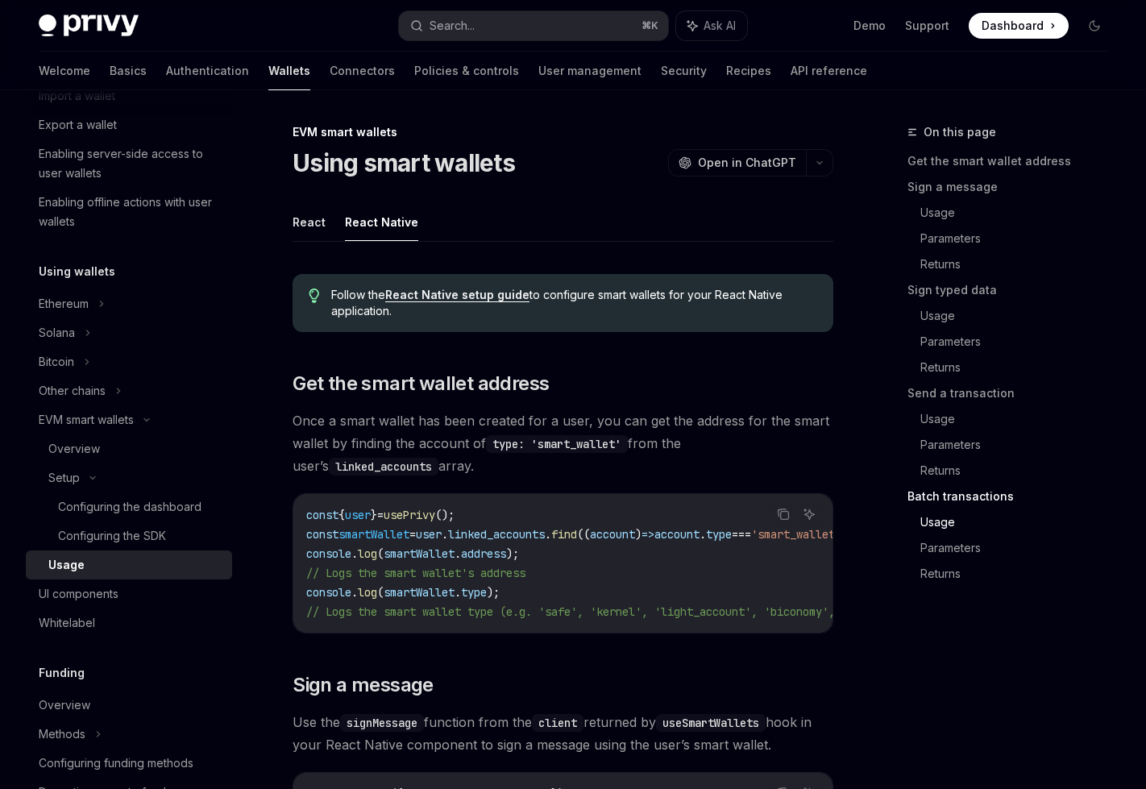
type textarea "*"
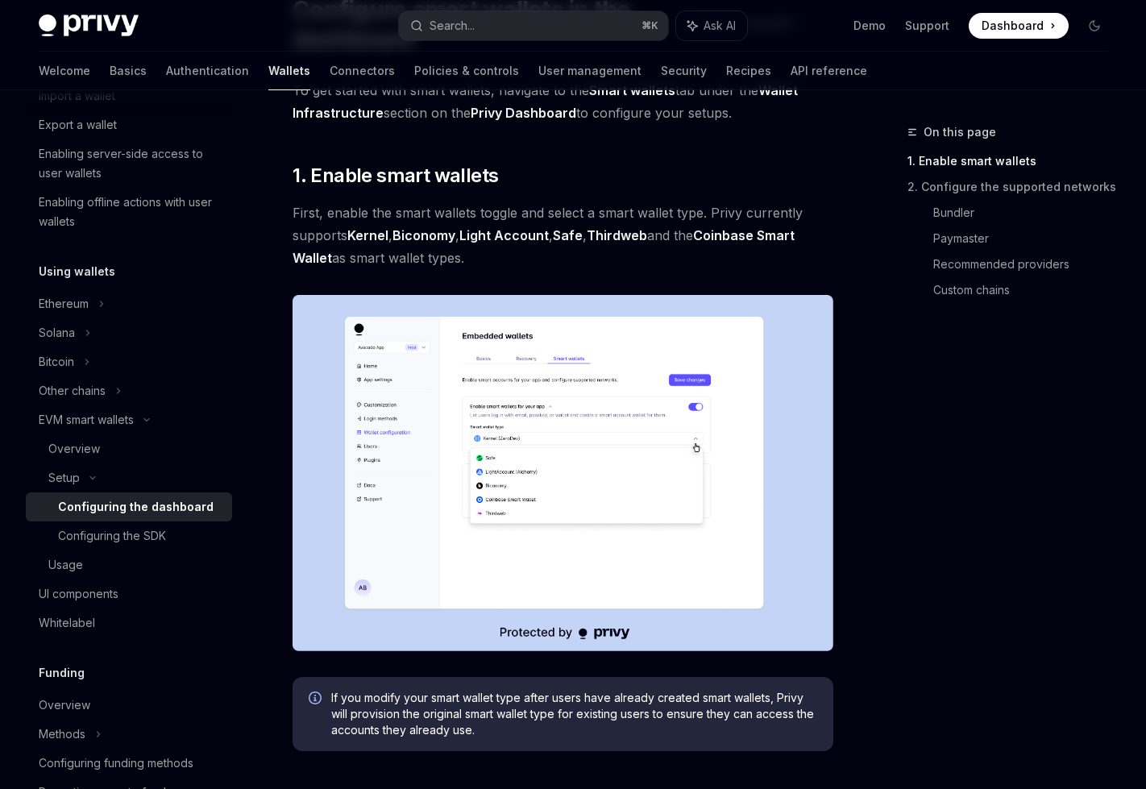
scroll to position [159, 0]
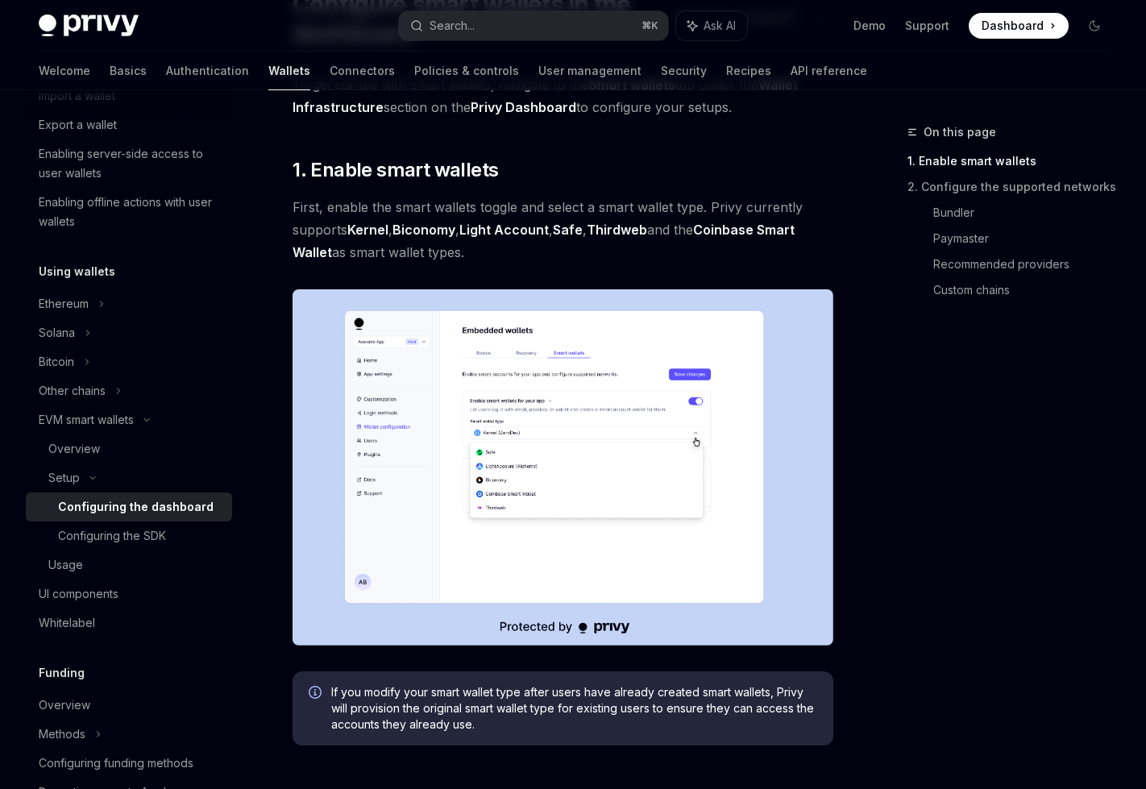
click at [518, 443] on img at bounding box center [563, 467] width 541 height 356
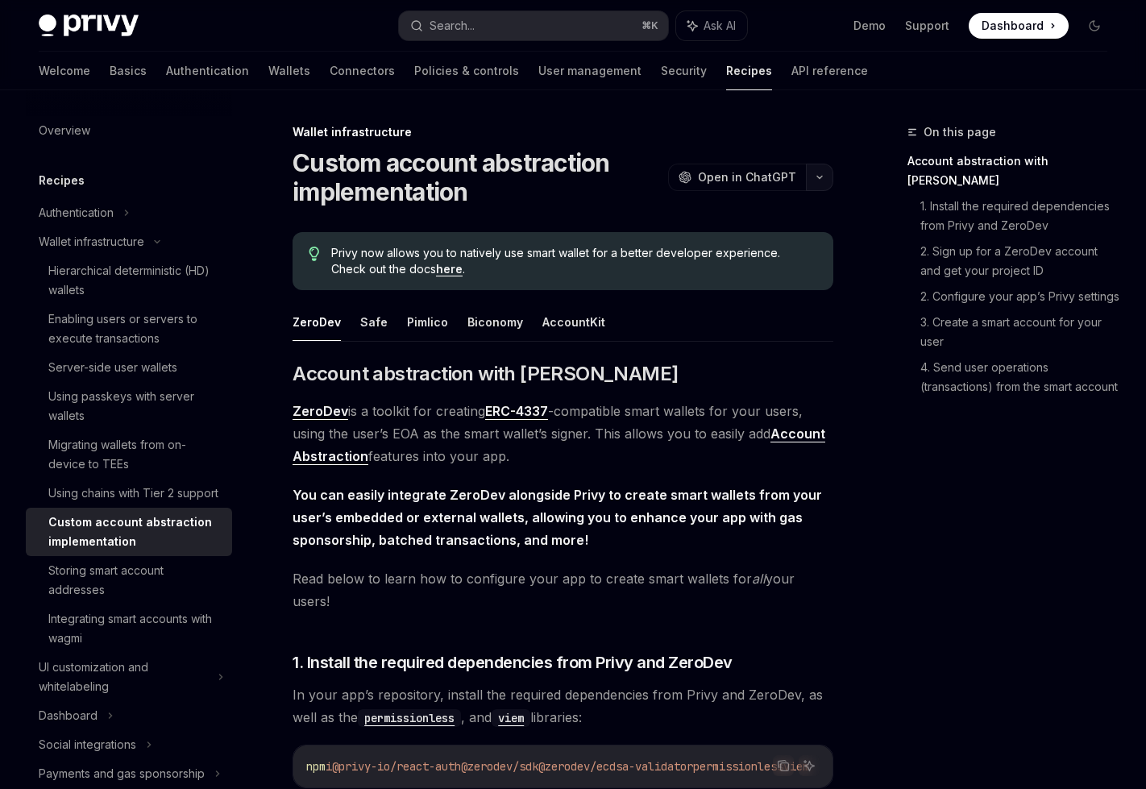
click at [817, 168] on button "button" at bounding box center [819, 177] width 27 height 27
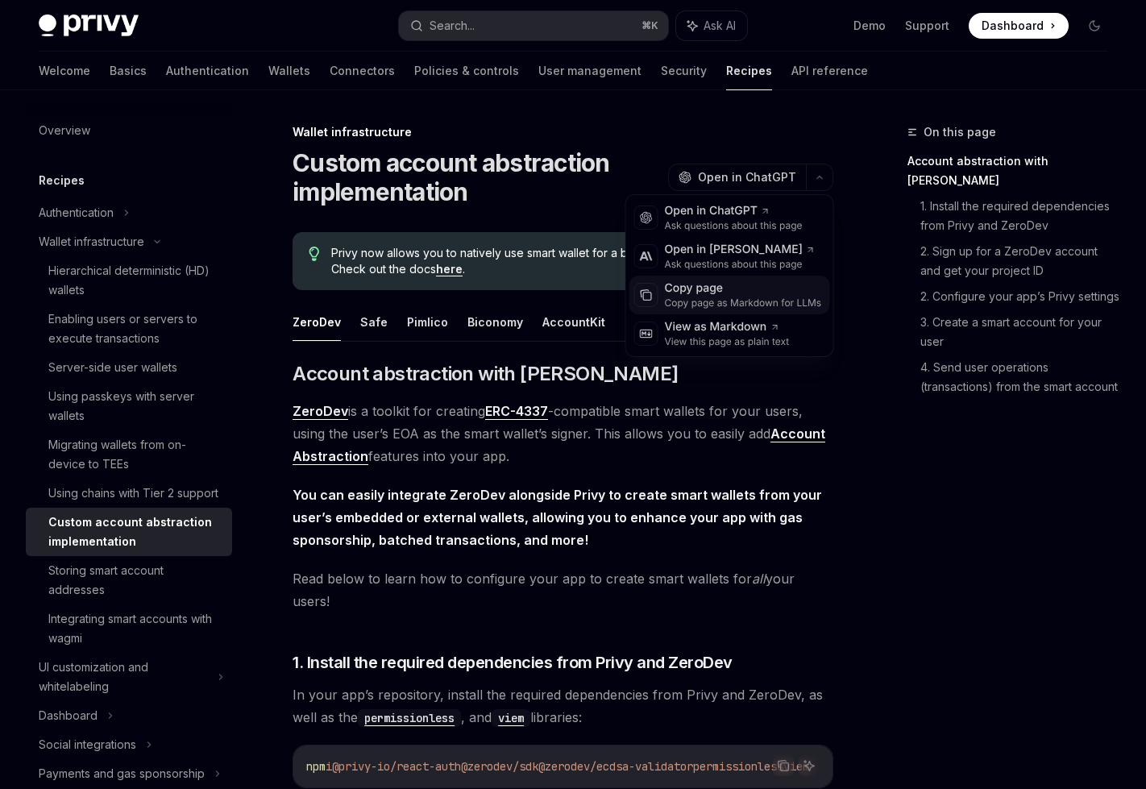
click at [739, 283] on div "Copy page" at bounding box center [743, 289] width 157 height 16
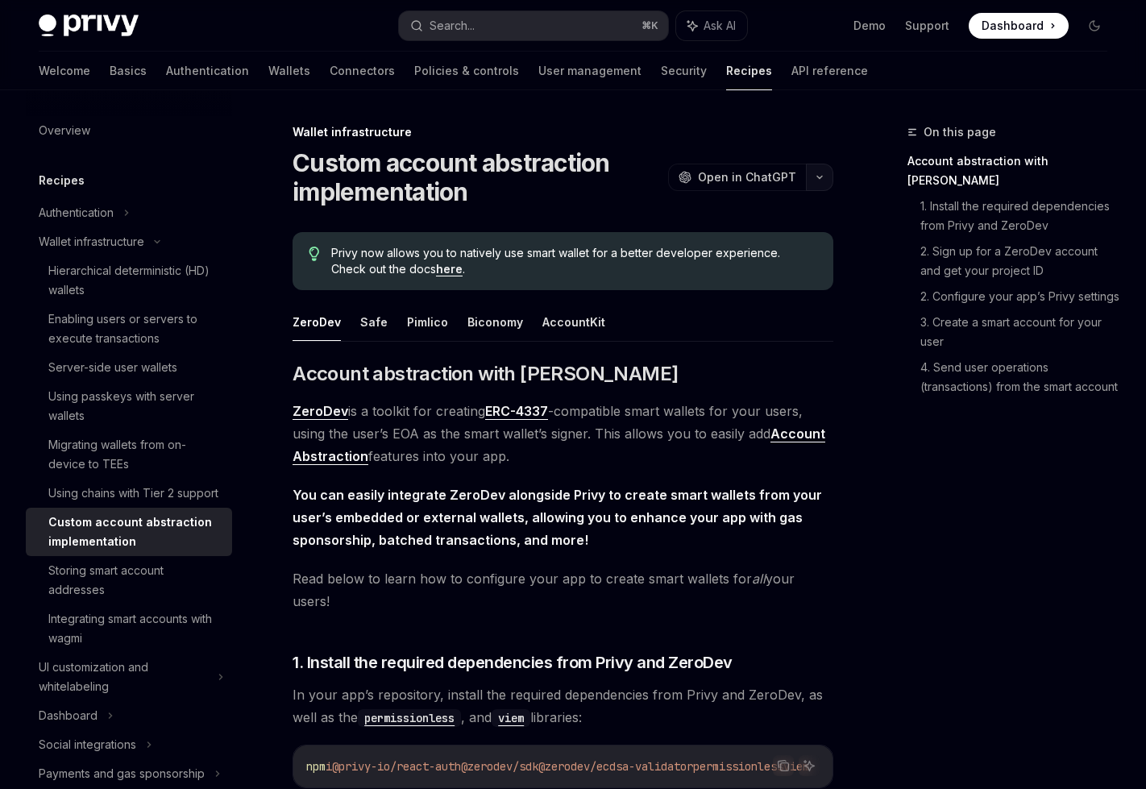
click at [822, 185] on button "button" at bounding box center [819, 177] width 27 height 27
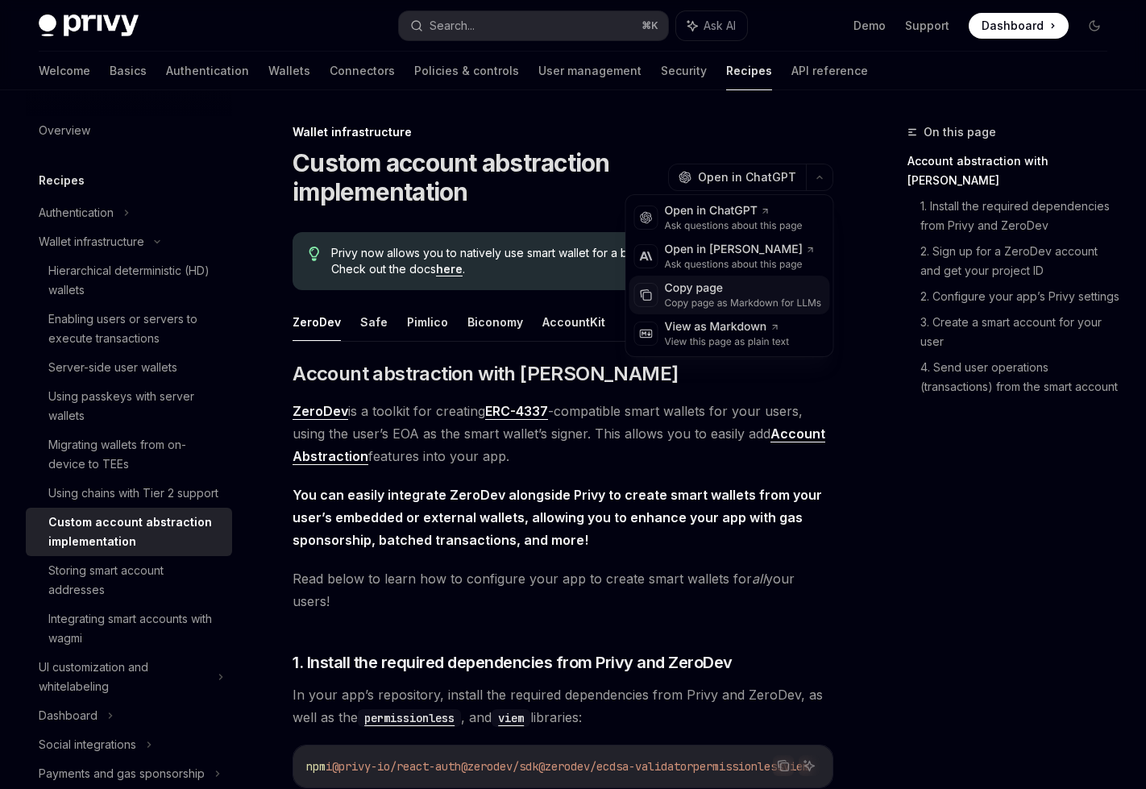
click at [703, 293] on div "Copy page" at bounding box center [743, 289] width 157 height 16
click at [815, 179] on icon "button" at bounding box center [819, 177] width 19 height 6
click at [769, 297] on div "Copy page as Markdown for LLMs" at bounding box center [743, 303] width 157 height 13
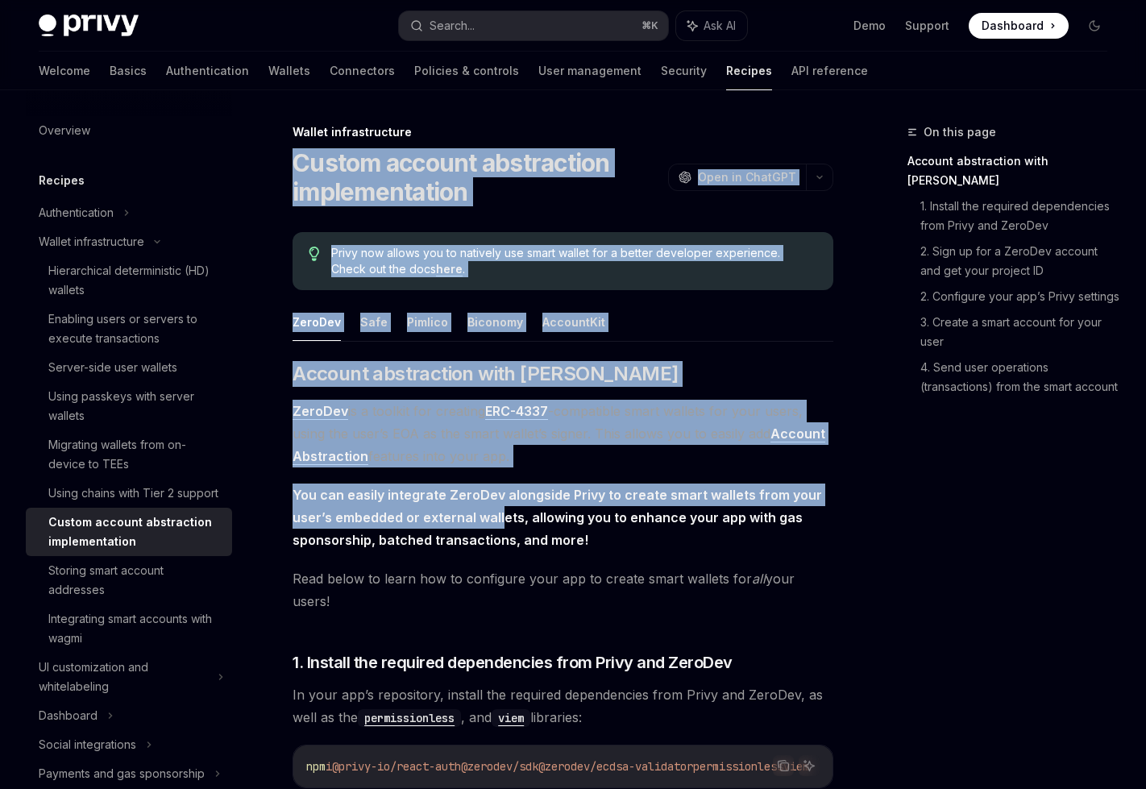
drag, startPoint x: 293, startPoint y: 153, endPoint x: 505, endPoint y: 530, distance: 432.1
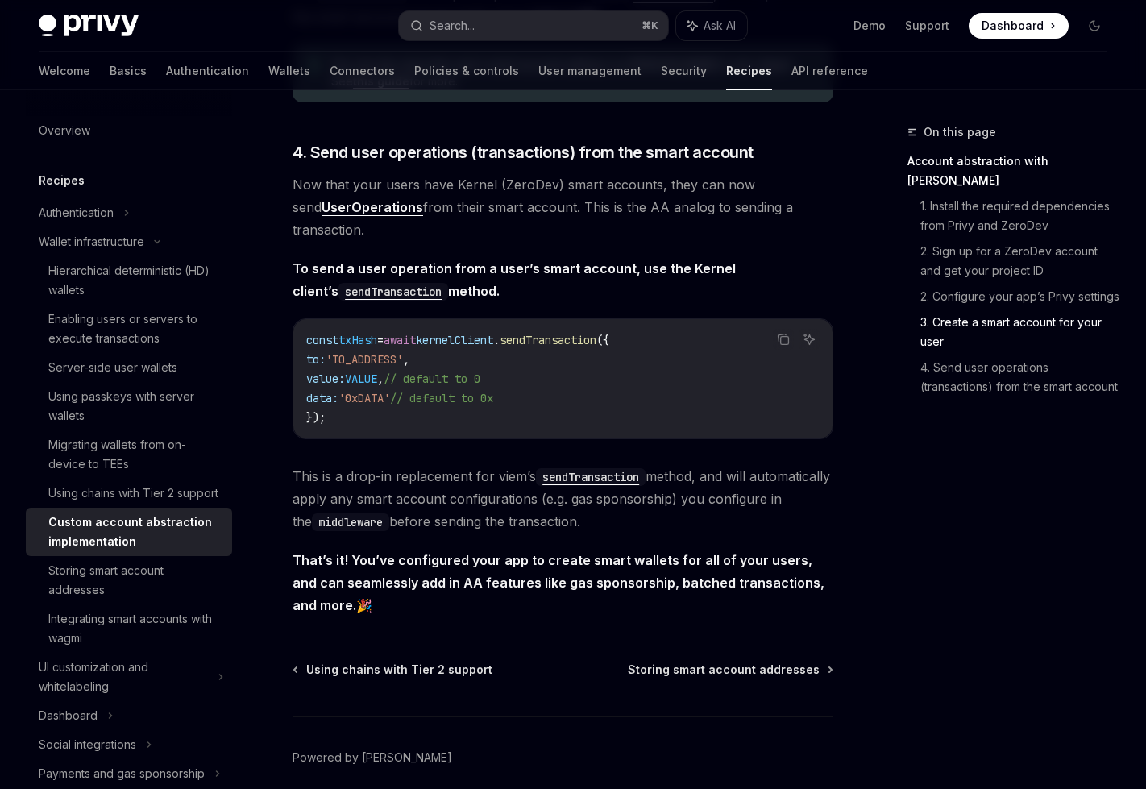
scroll to position [3371, 0]
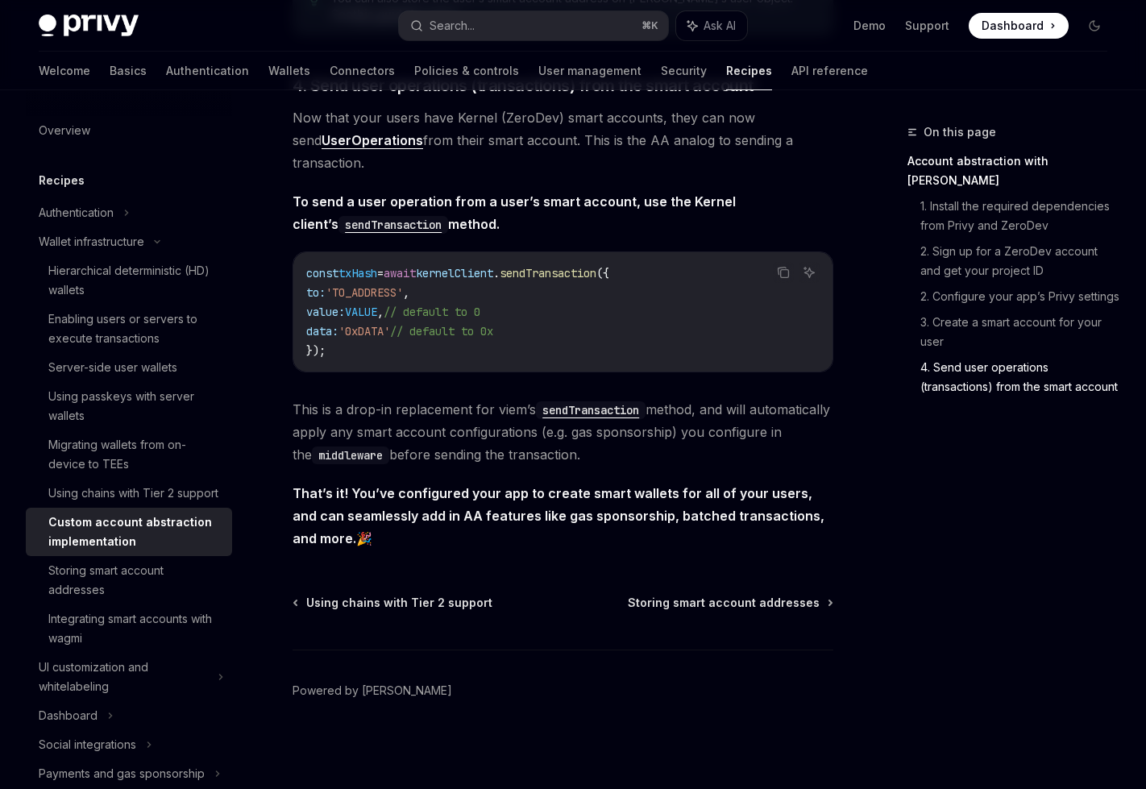
click at [409, 534] on span "That’s it! You’ve configured your app to create smart wallets for all of your u…" at bounding box center [563, 516] width 541 height 68
copy div "Loremi dolorsi ametconsect adipiscingelit SeddOE Temp in UtlaBOR EtdoLO Magn al…"
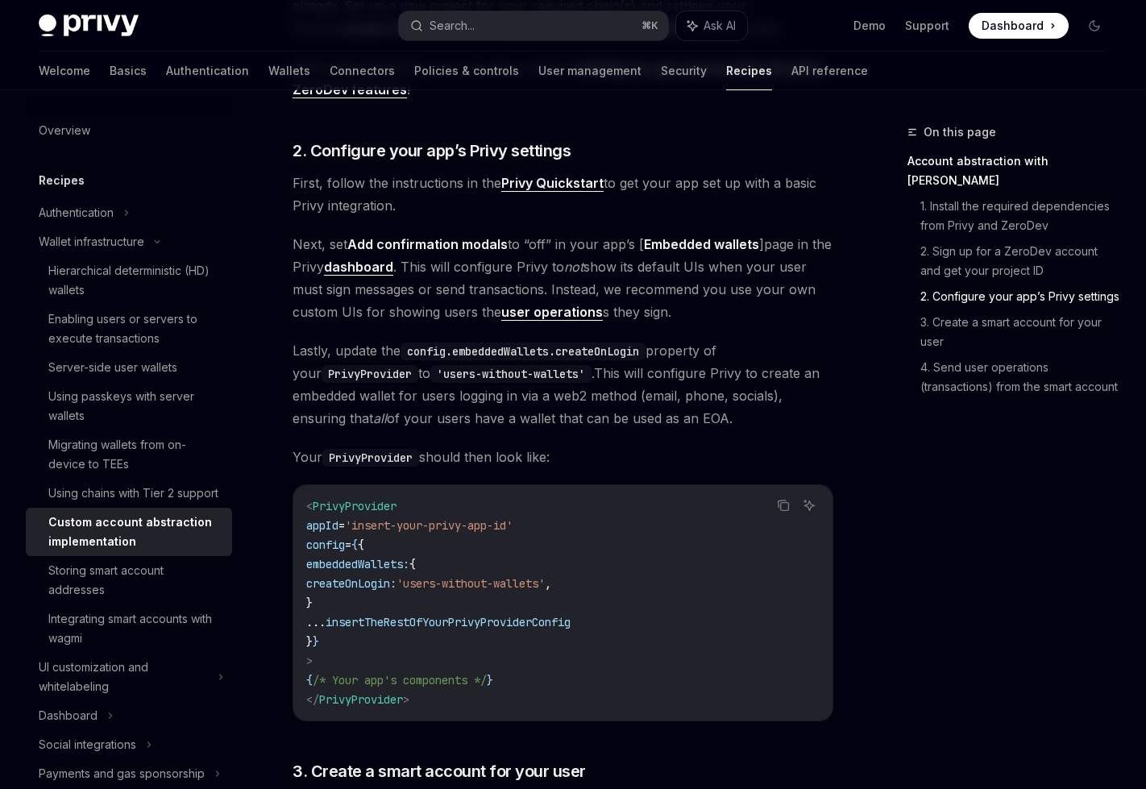
scroll to position [0, 0]
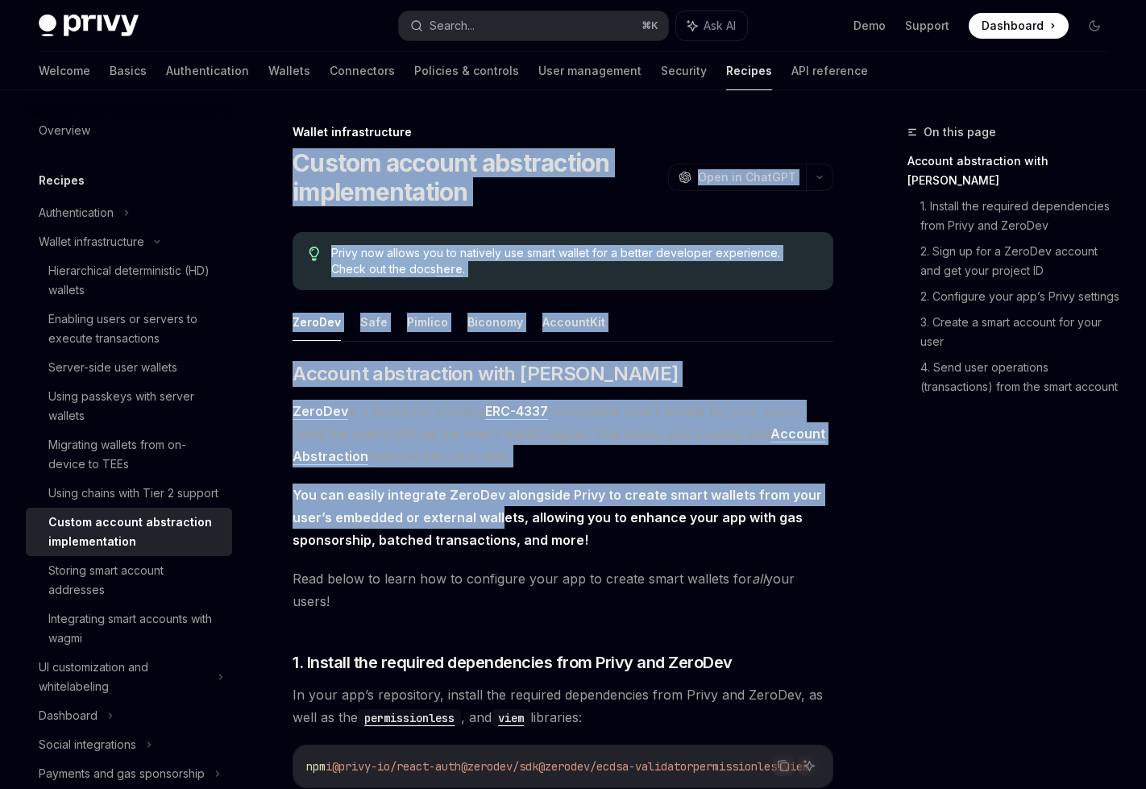
click at [717, 326] on ul "ZeroDev Safe Pimlico Biconomy AccountKit" at bounding box center [563, 322] width 541 height 39
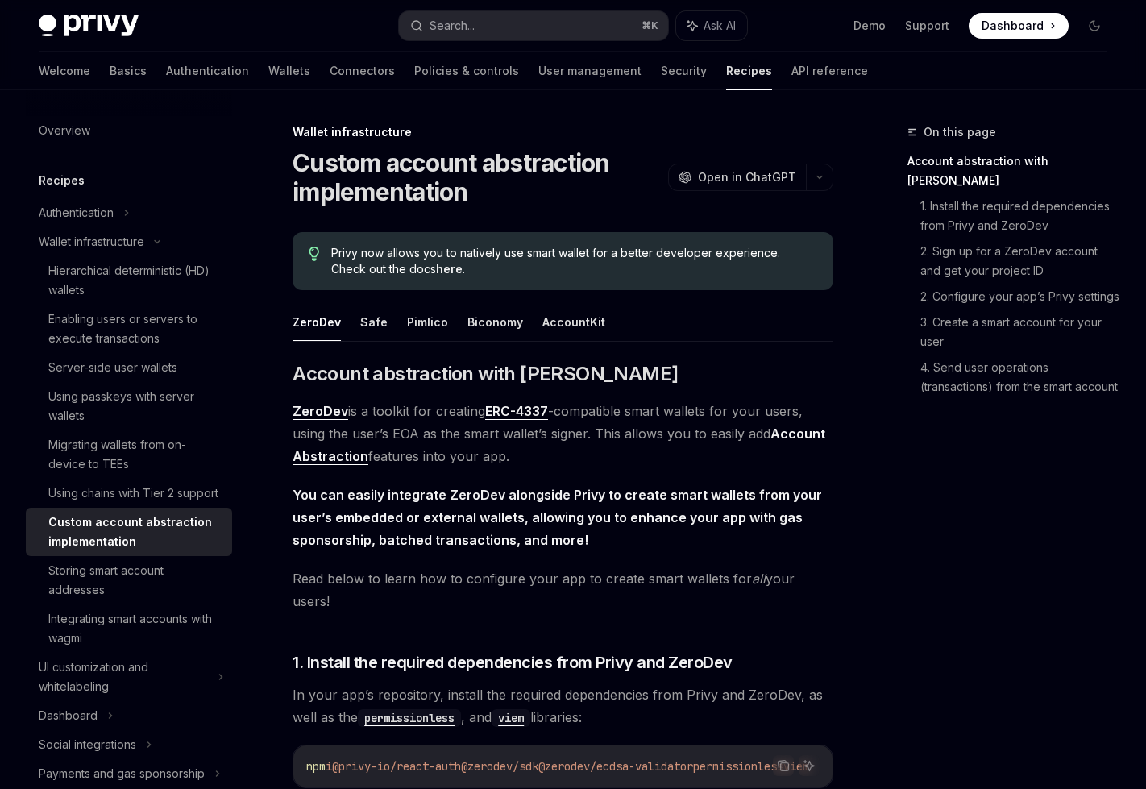
click at [436, 269] on link "here" at bounding box center [449, 269] width 27 height 15
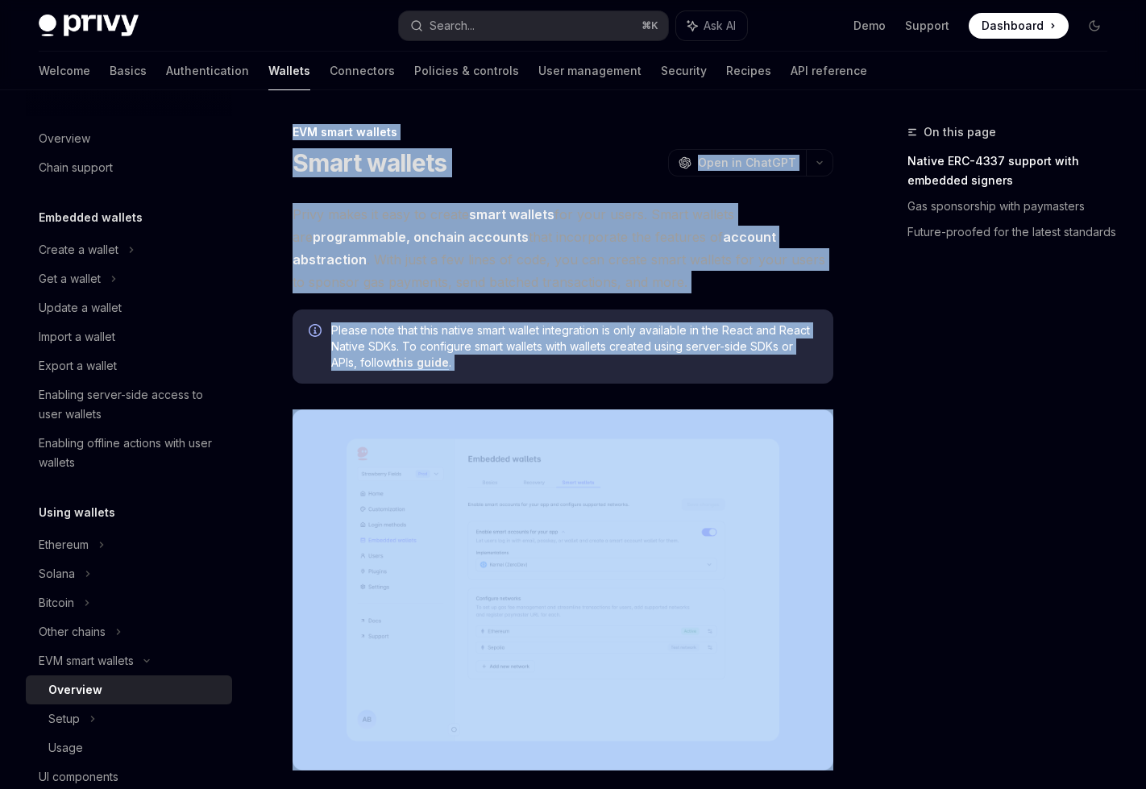
drag, startPoint x: 280, startPoint y: 124, endPoint x: 489, endPoint y: 496, distance: 426.7
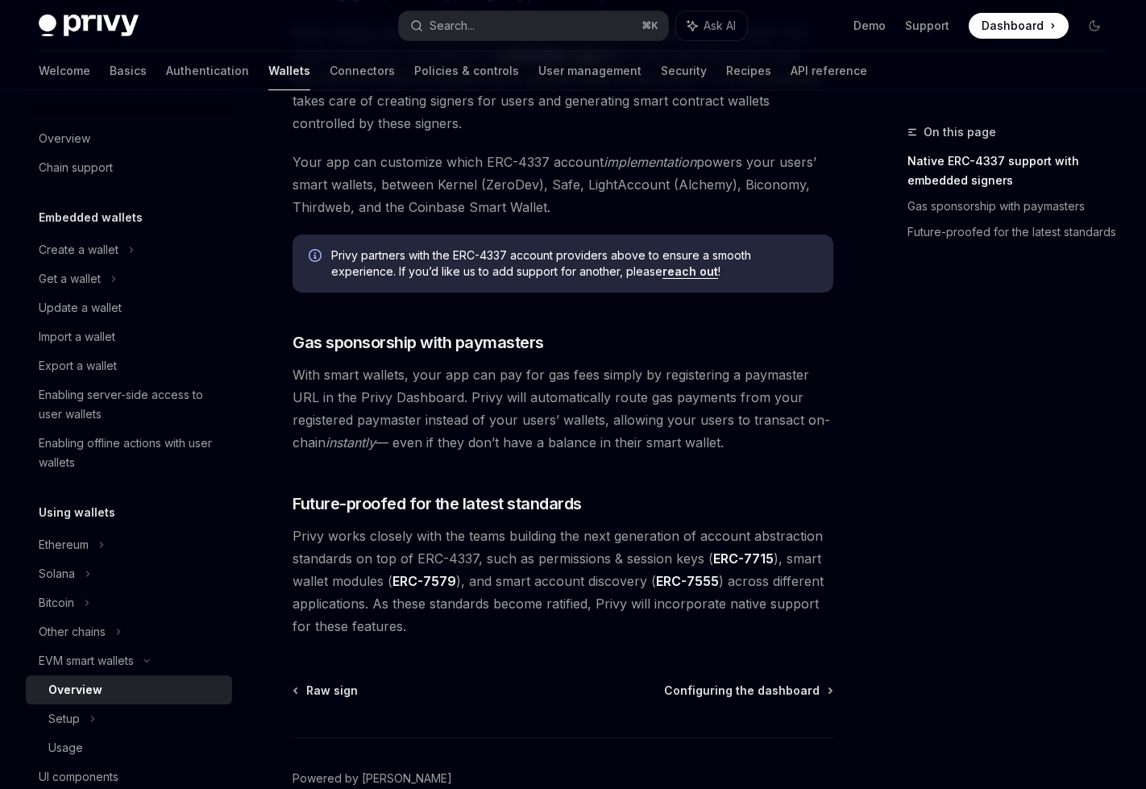
scroll to position [1159, 0]
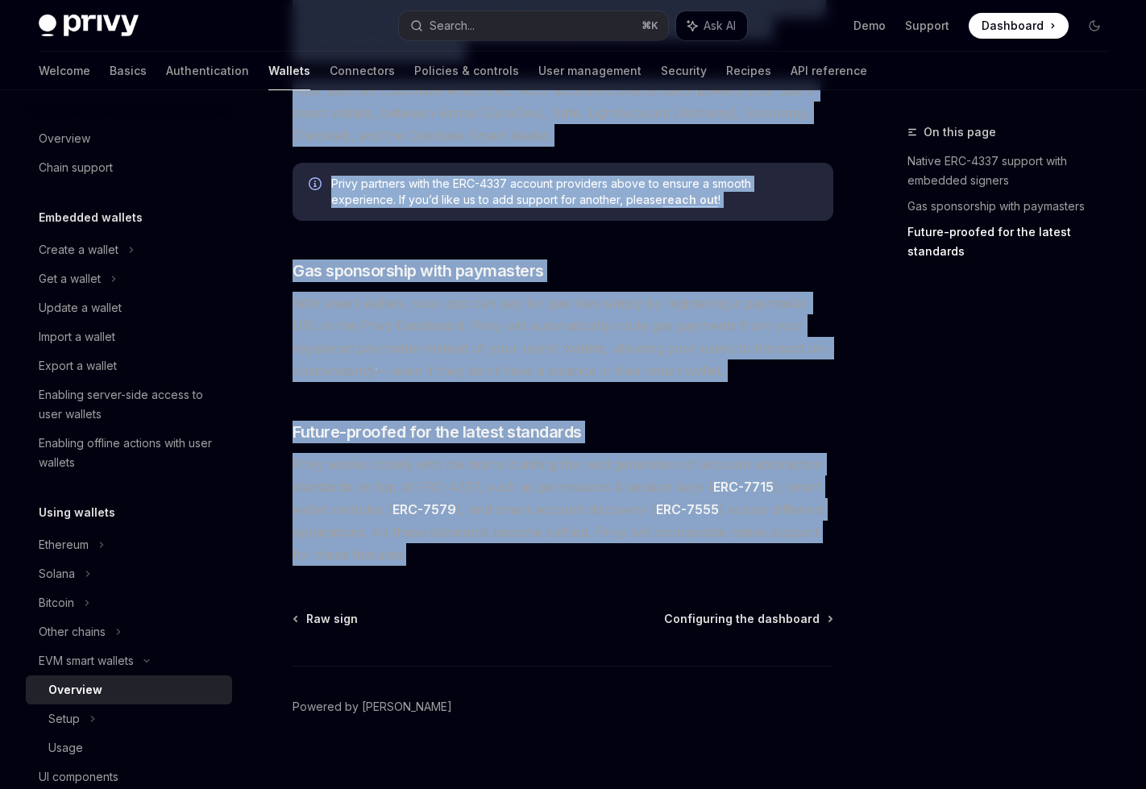
click at [487, 544] on span "Privy works closely with the teams building the next generation of account abst…" at bounding box center [563, 509] width 541 height 113
copy div "LOR ipsum dolorsi Ametc adipisc ElitSE Doei te InciDID UtlaBO Etdo ma AliqUAE A…"
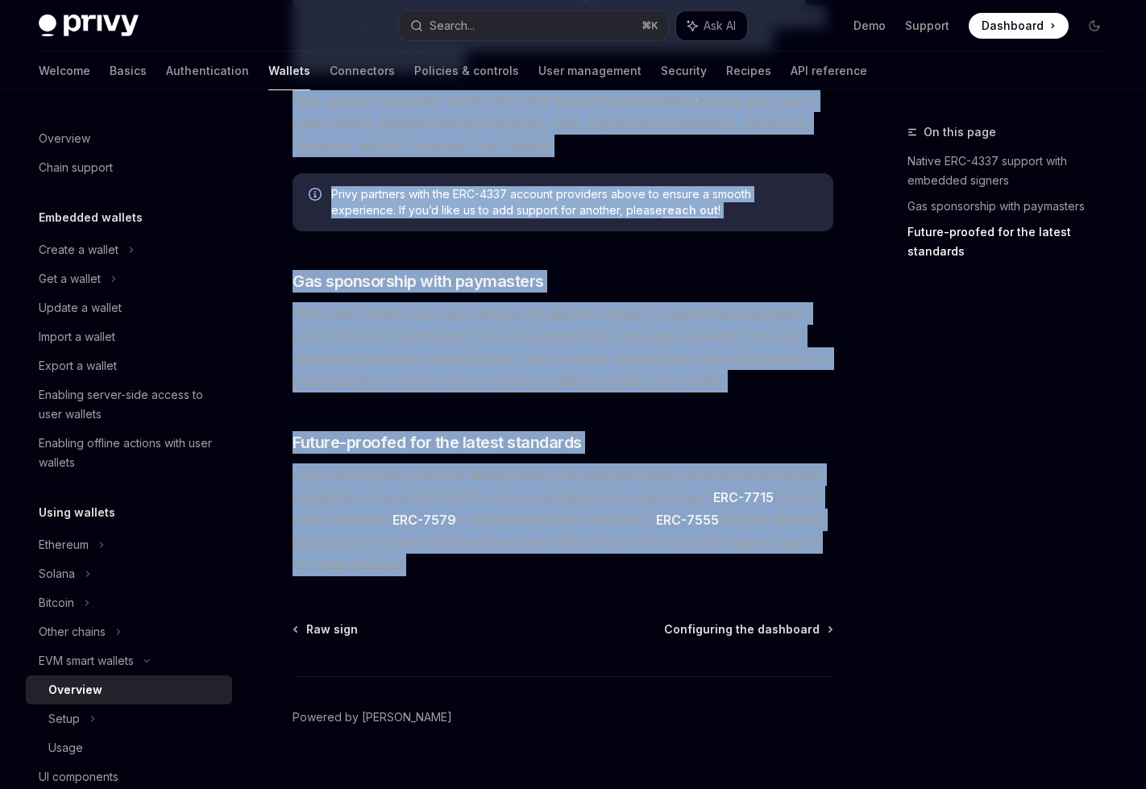
scroll to position [1147, 0]
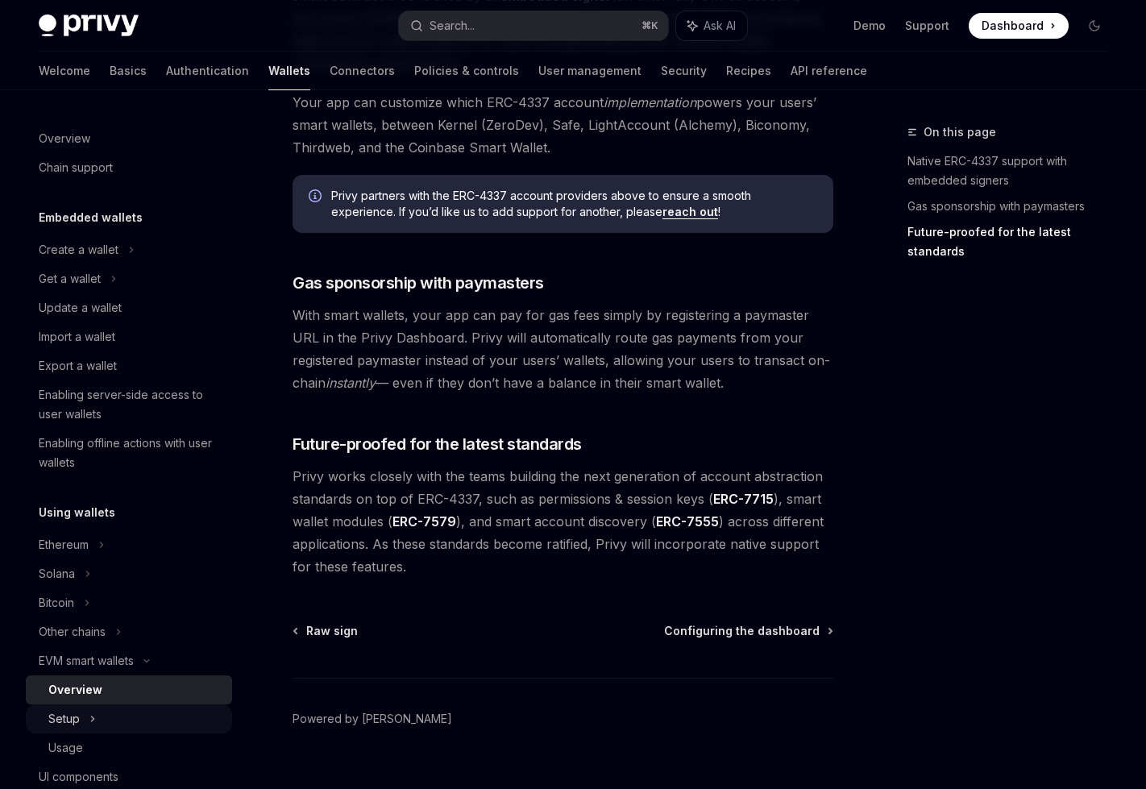
click at [131, 709] on div "Setup" at bounding box center [129, 719] width 206 height 29
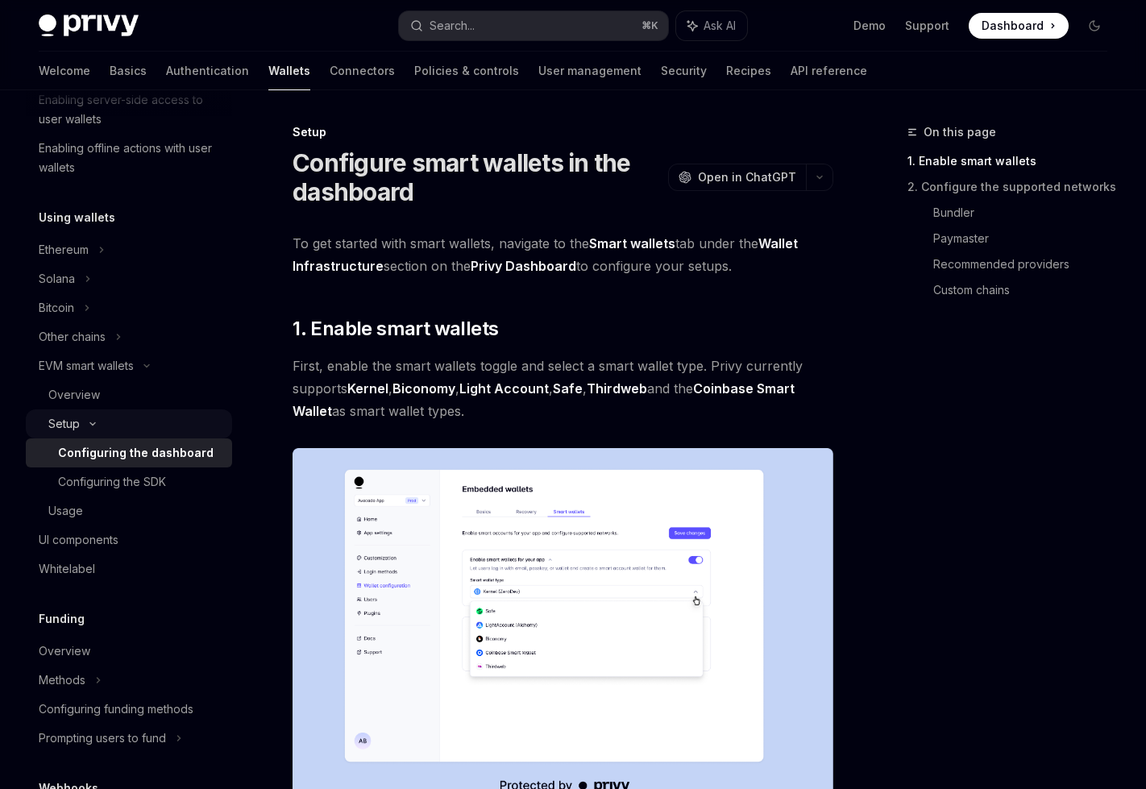
scroll to position [306, 0]
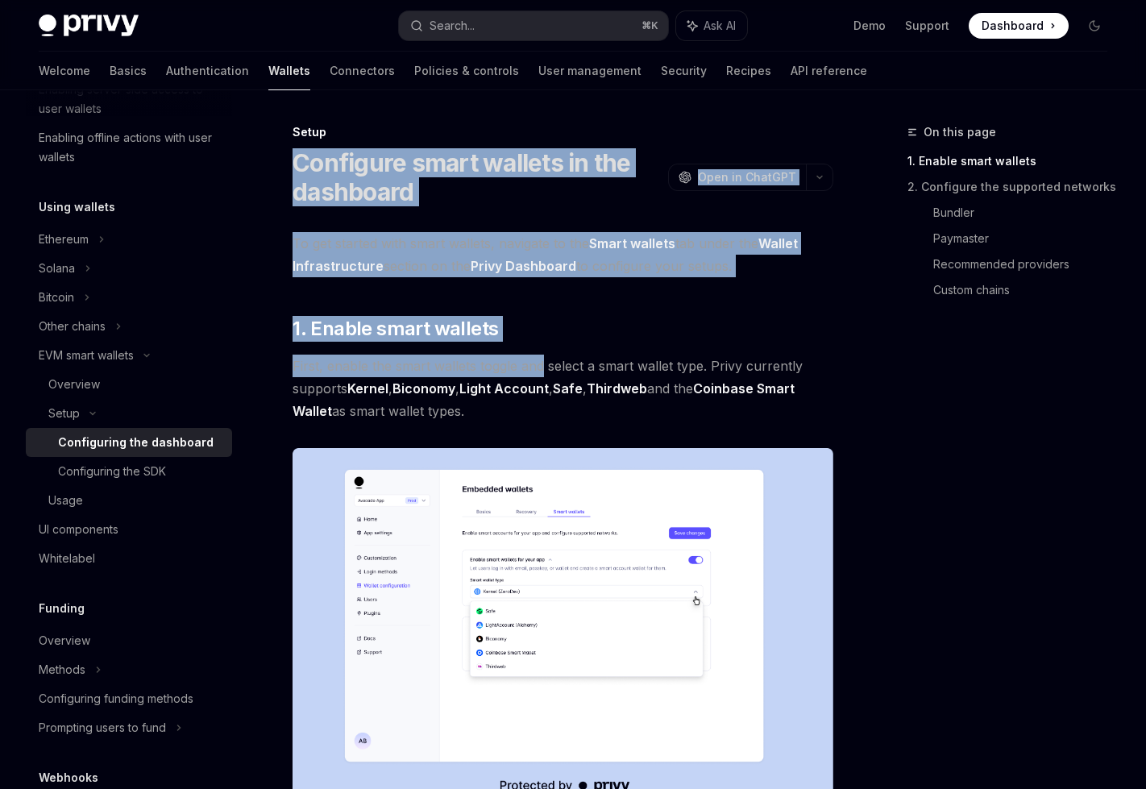
drag, startPoint x: 281, startPoint y: 147, endPoint x: 541, endPoint y: 380, distance: 349.4
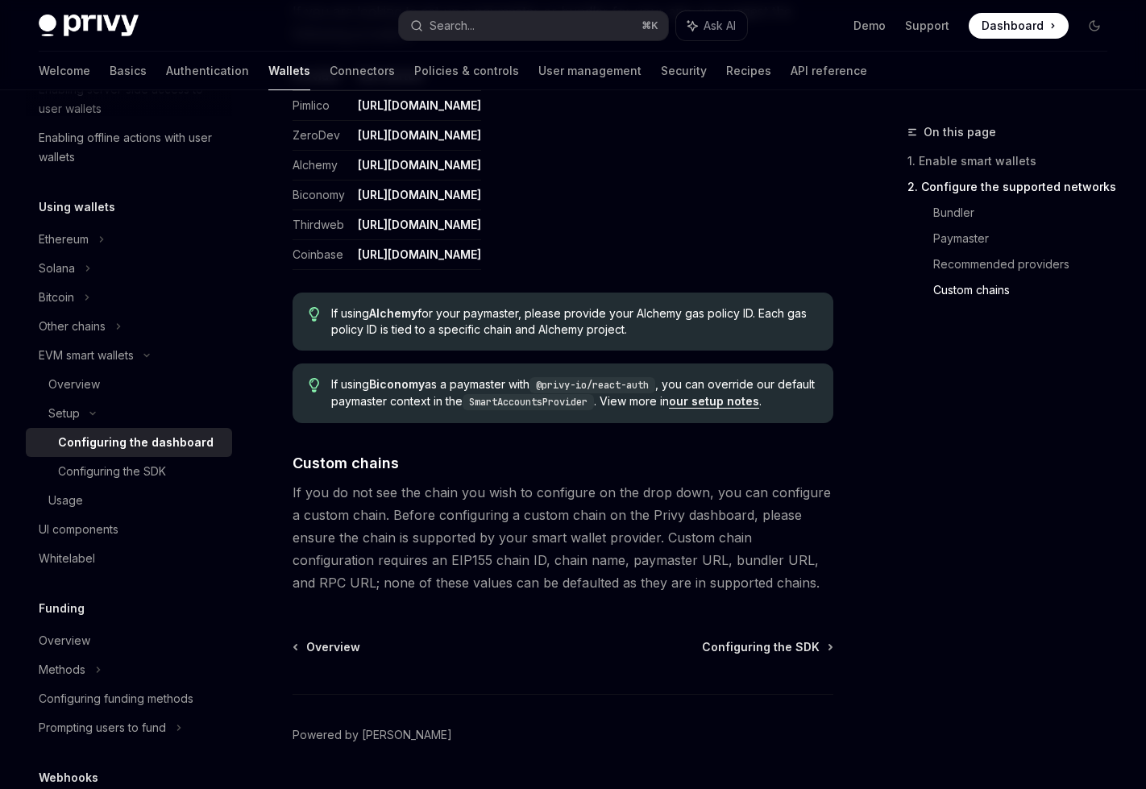
scroll to position [2052, 0]
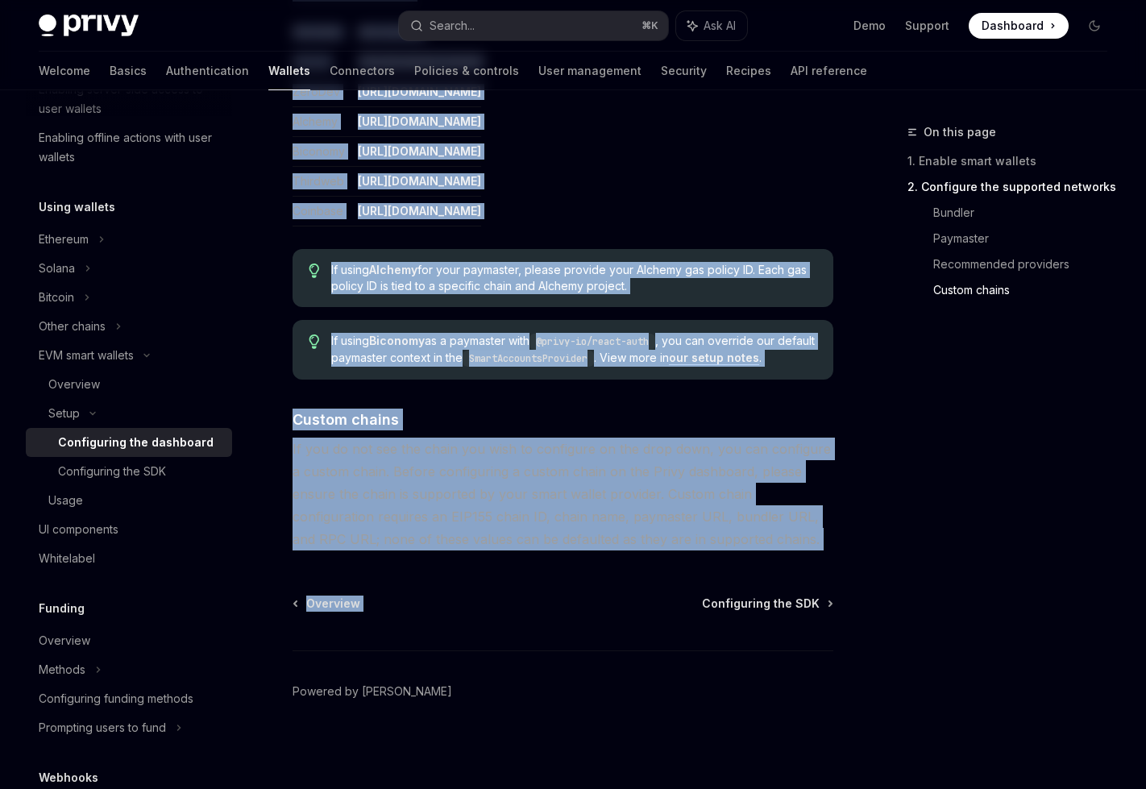
copy div "Loremipsu dolor sitamet co adi elitseddo EiusMO Temp in UtlaBOR EtdoLO Magn al …"
click at [741, 534] on span "If you do not see the chain you wish to configure on the drop down, you can con…" at bounding box center [563, 494] width 541 height 113
copy div "Loremipsu dolor sitamet co adi elitseddo EiusMO Temp in UtlaBOR EtdoLO Magn al …"
click at [730, 605] on span "Configuring the SDK" at bounding box center [761, 604] width 118 height 16
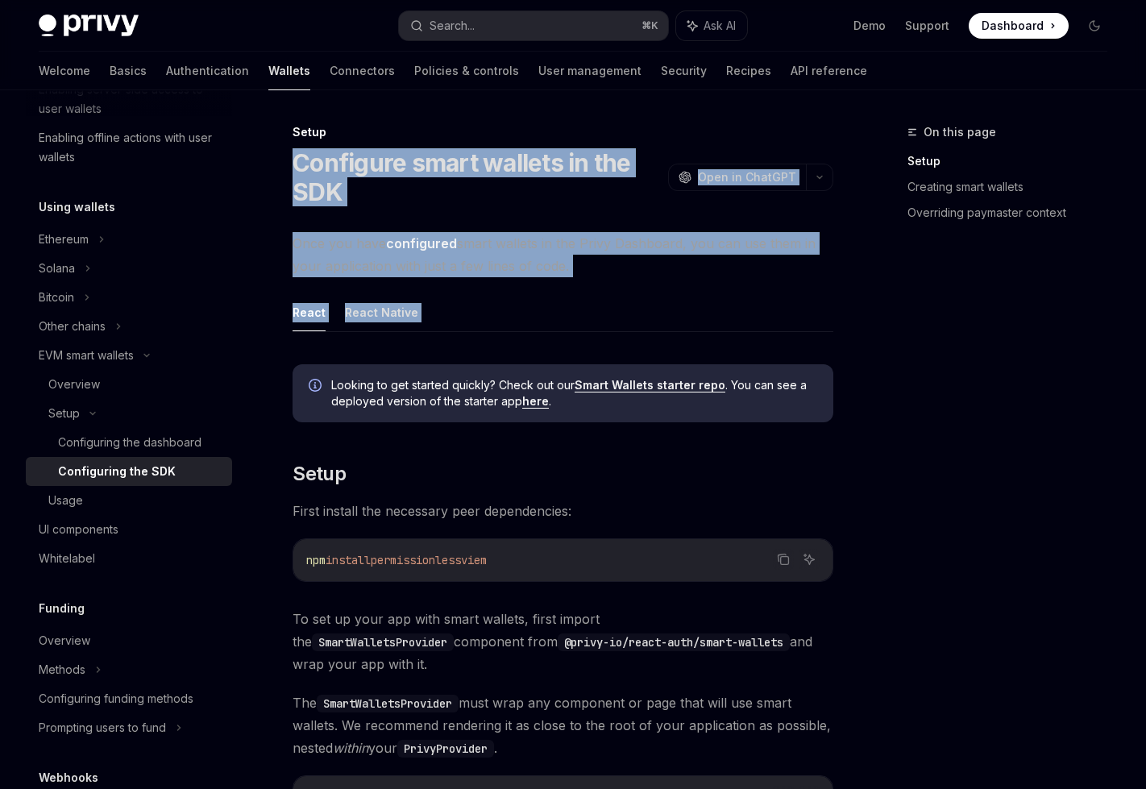
drag, startPoint x: 296, startPoint y: 160, endPoint x: 488, endPoint y: 411, distance: 316.3
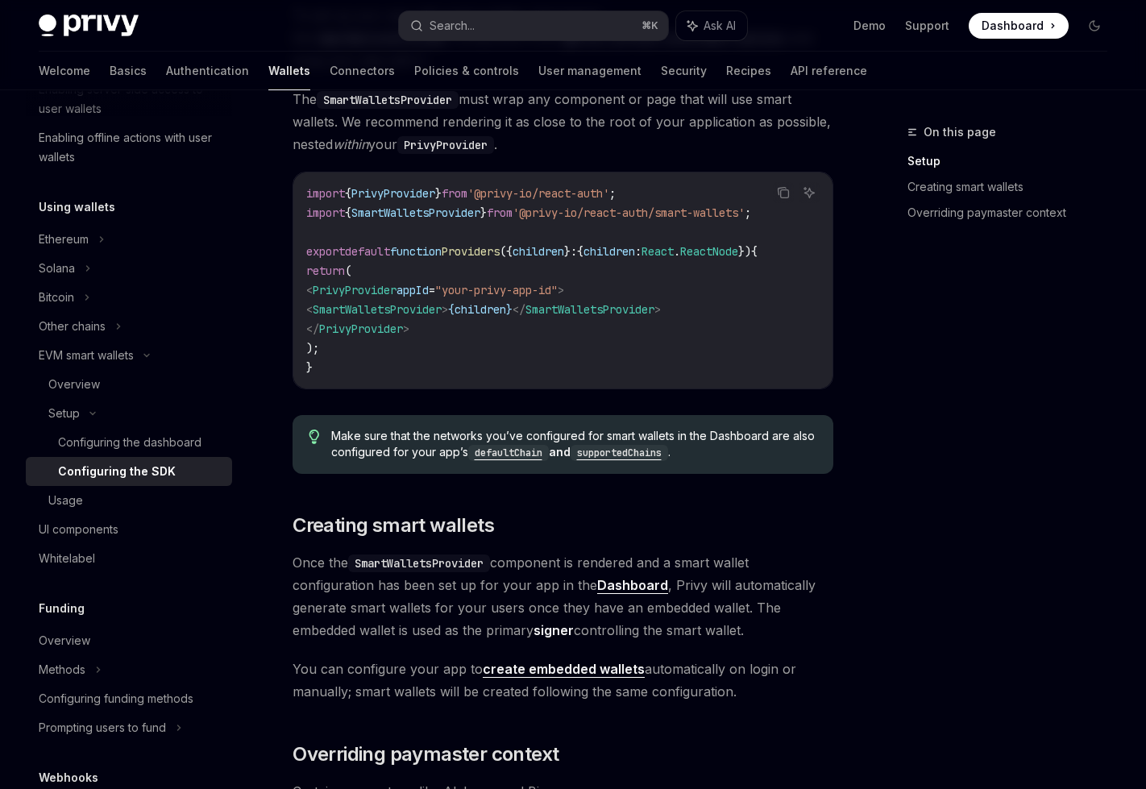
scroll to position [1345, 0]
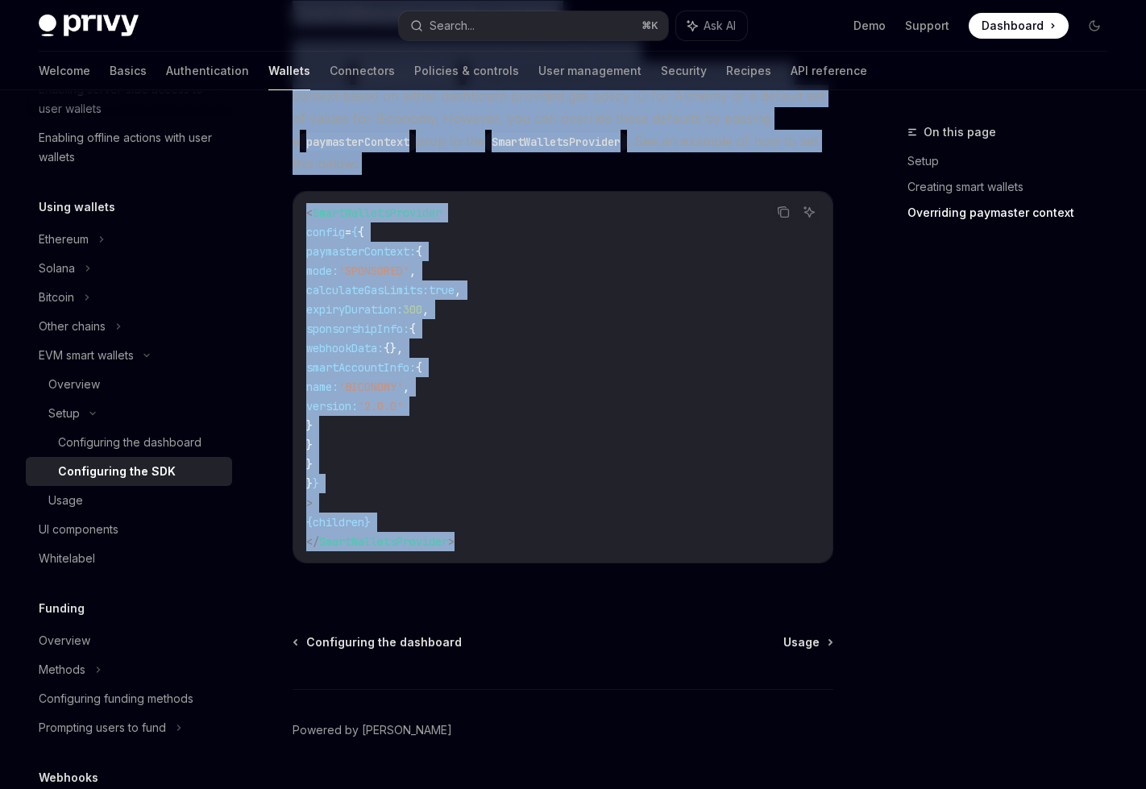
click at [519, 509] on code "< SmartWalletsProvider config = { { paymasterContext: { mode: 'SPONSORED' , cal…" at bounding box center [563, 377] width 514 height 348
copy div "Loremipsu dolor sitamet co adi ELI SeddOE Temp in UtlaBOR EtdoLO Magn al EnimAD…"
click at [83, 499] on div "Usage" at bounding box center [135, 500] width 174 height 19
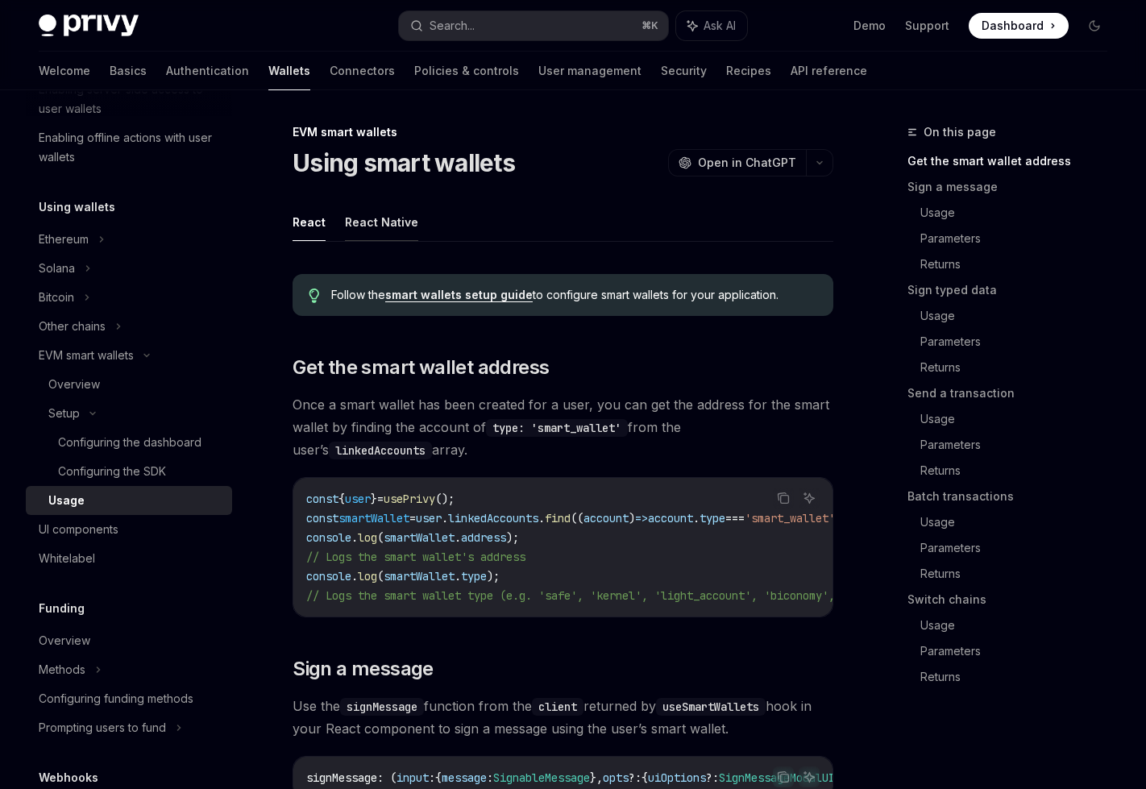
click at [385, 222] on button "React Native" at bounding box center [381, 222] width 73 height 38
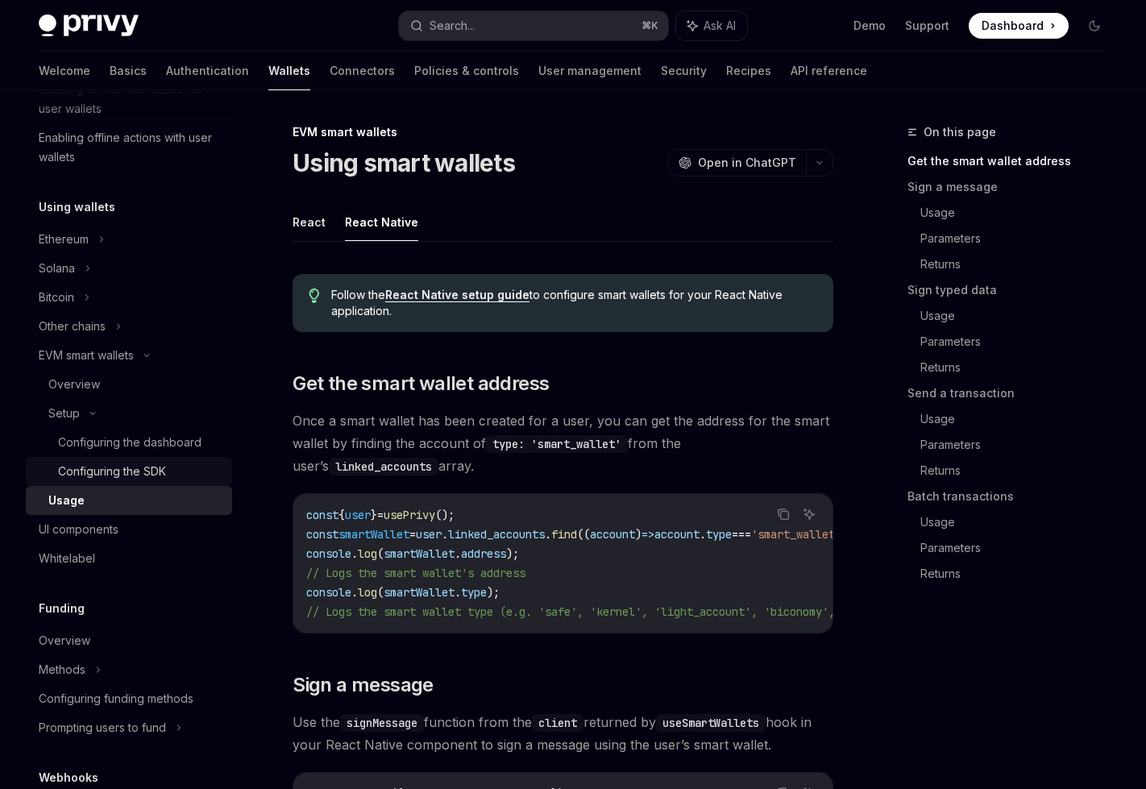
click at [147, 476] on div "Configuring the SDK" at bounding box center [112, 471] width 108 height 19
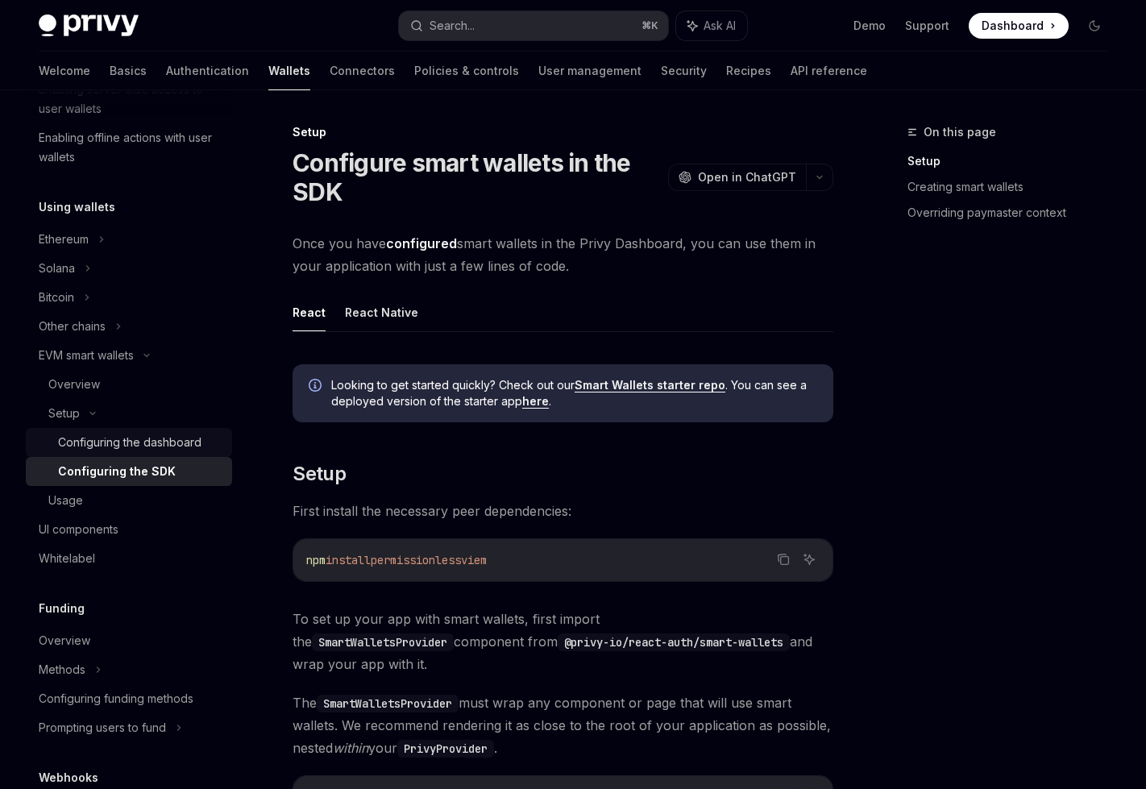
click at [142, 439] on div "Configuring the dashboard" at bounding box center [129, 442] width 143 height 19
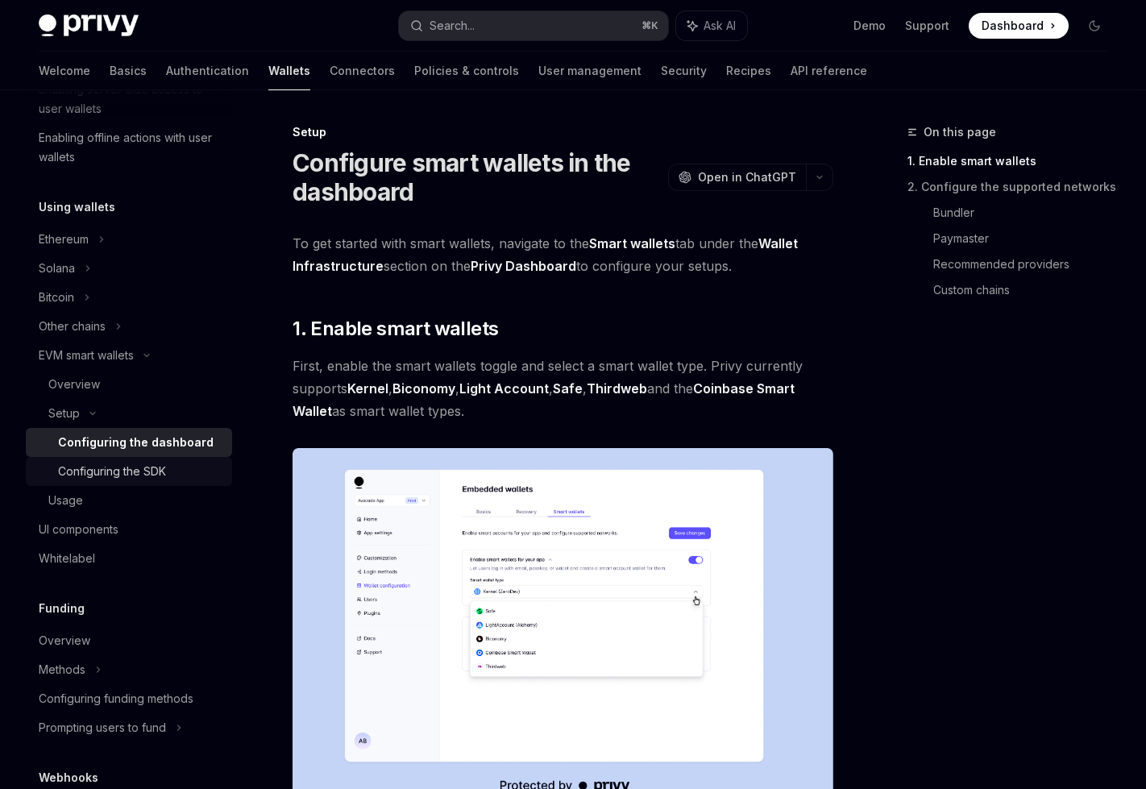
click at [142, 474] on div "Configuring the SDK" at bounding box center [112, 471] width 108 height 19
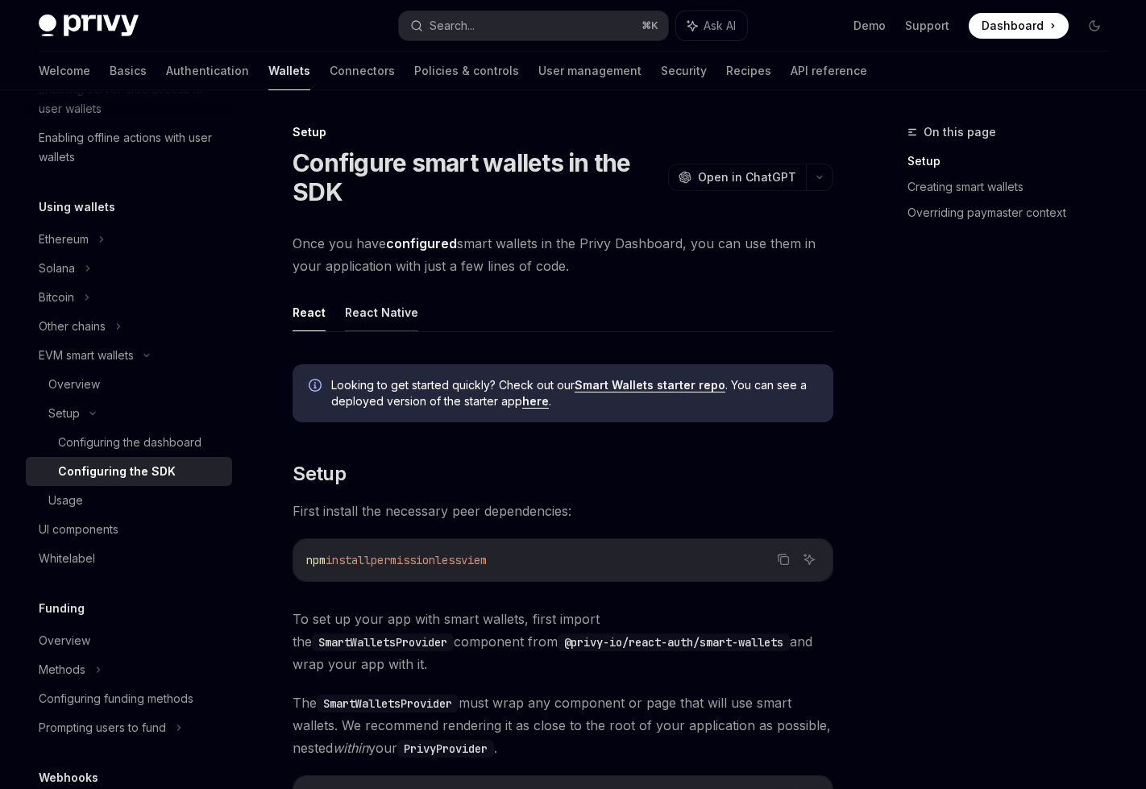
click at [389, 303] on button "React Native" at bounding box center [381, 312] width 73 height 38
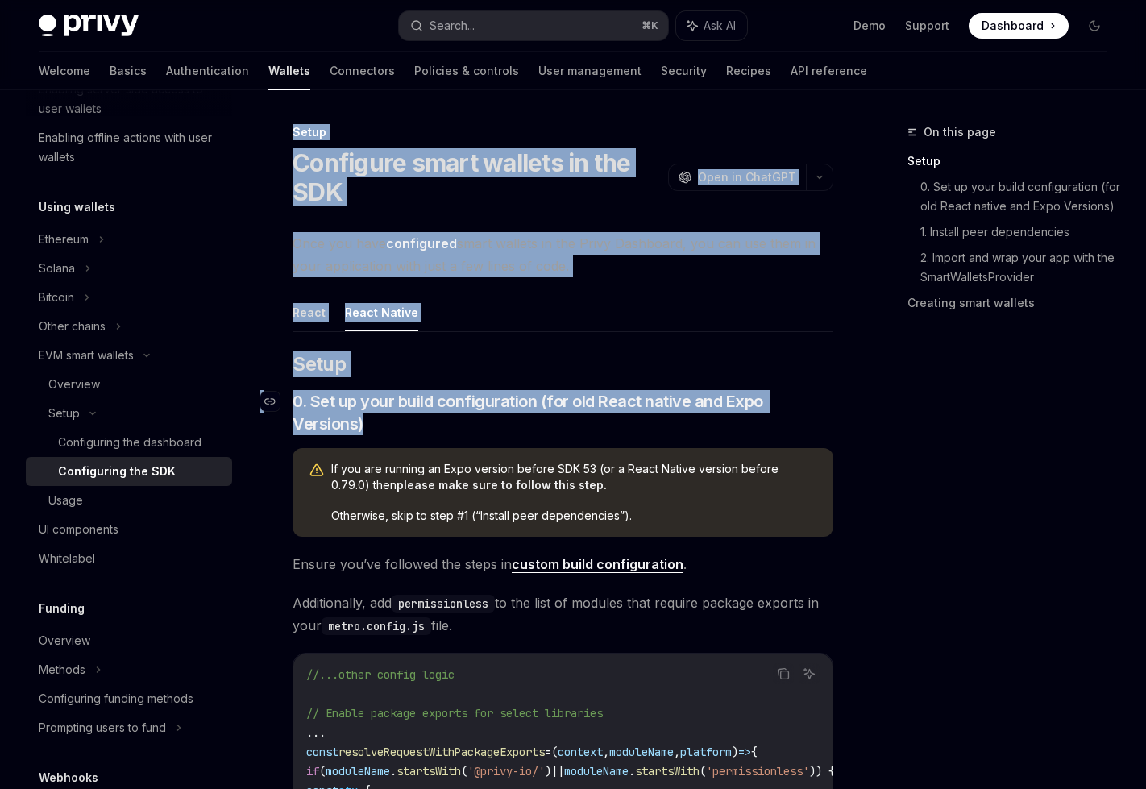
drag, startPoint x: 343, startPoint y: 150, endPoint x: 641, endPoint y: 414, distance: 397.5
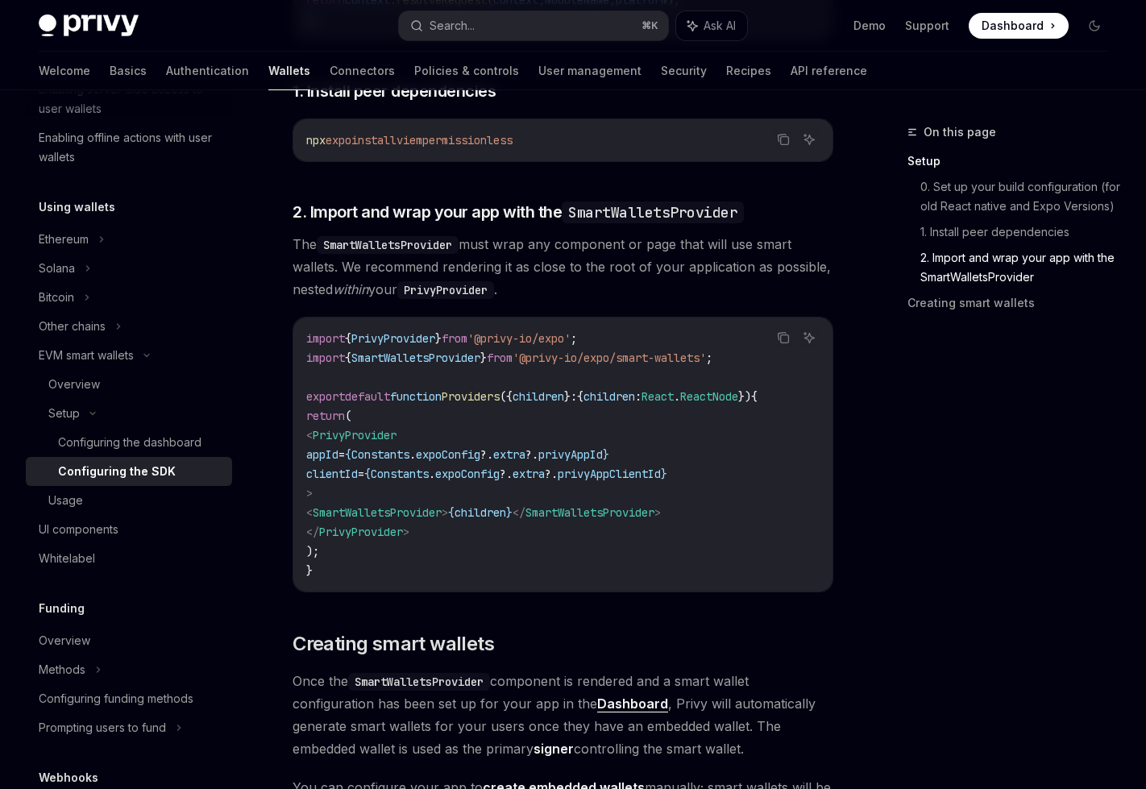
scroll to position [1365, 0]
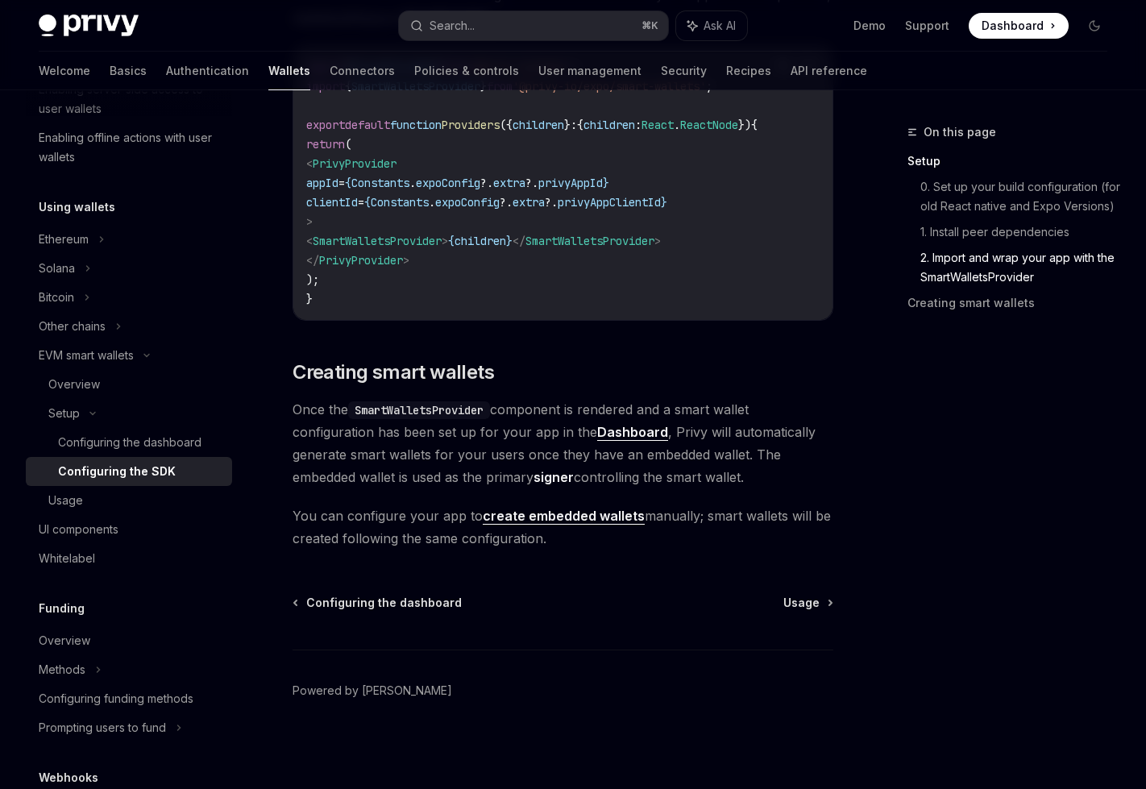
click at [646, 545] on span "You can configure your app to create embedded wallets manually; smart wallets w…" at bounding box center [563, 527] width 541 height 45
copy div "Lorem Ipsumdolo sitam consect ad eli SED DoeiUS Temp in UtlaBOR EtdoLO Magn al …"
click at [85, 497] on div "Usage" at bounding box center [135, 500] width 174 height 19
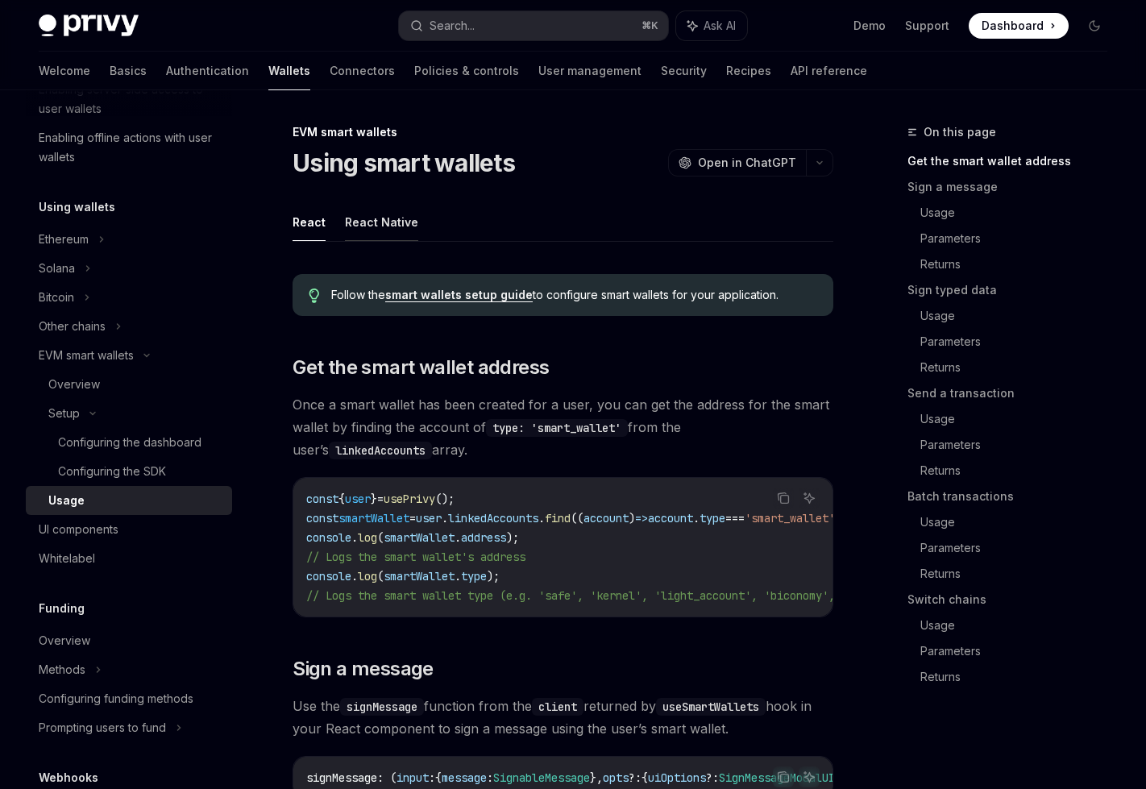
click at [364, 218] on button "React Native" at bounding box center [381, 222] width 73 height 38
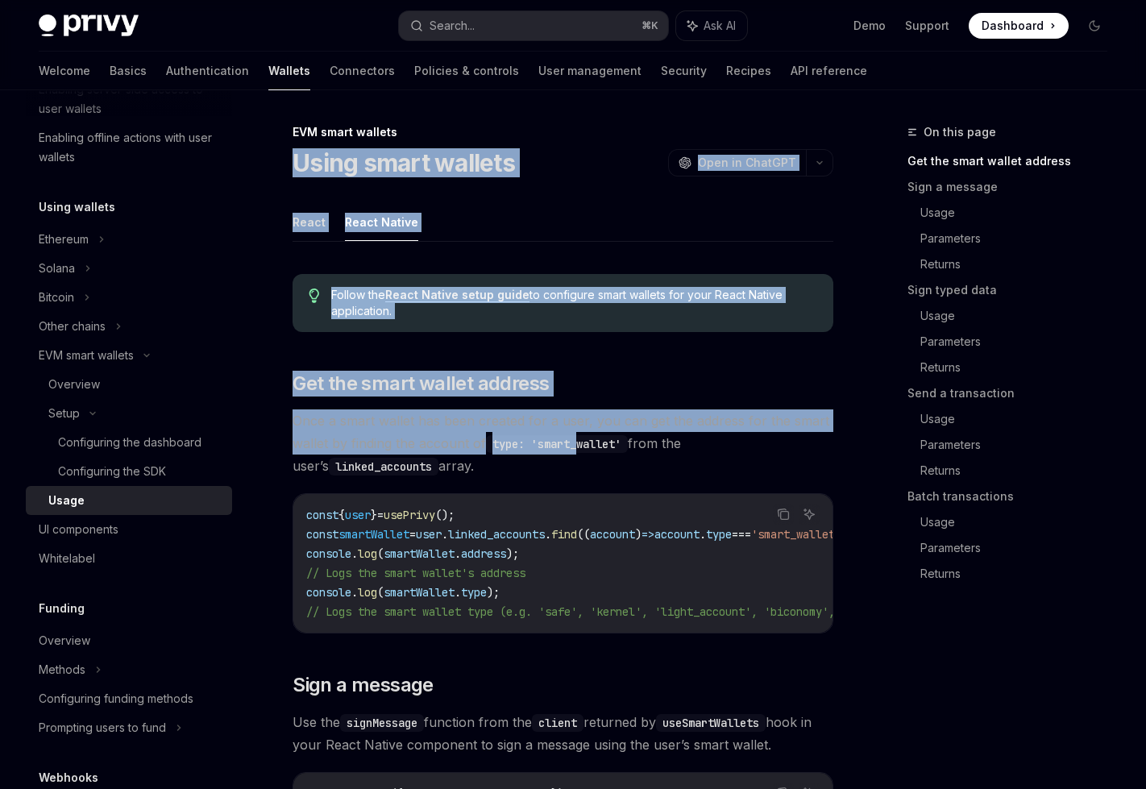
drag, startPoint x: 289, startPoint y: 159, endPoint x: 586, endPoint y: 435, distance: 406.1
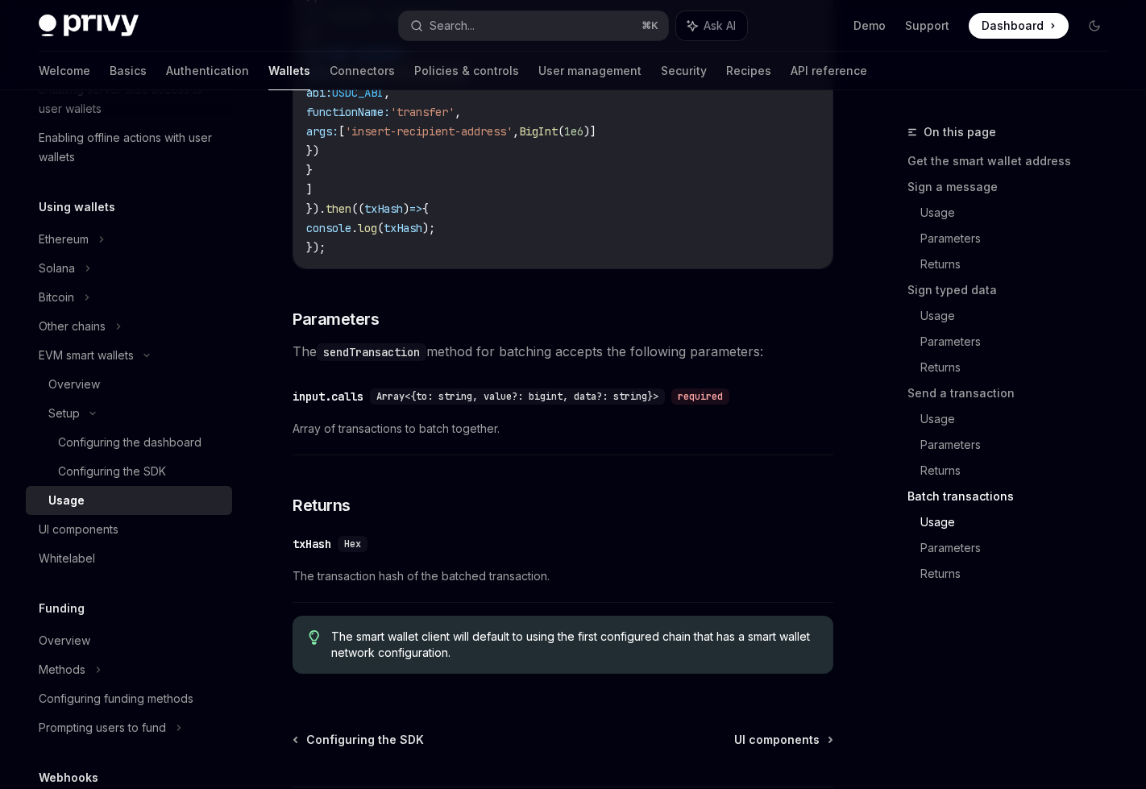
scroll to position [3605, 0]
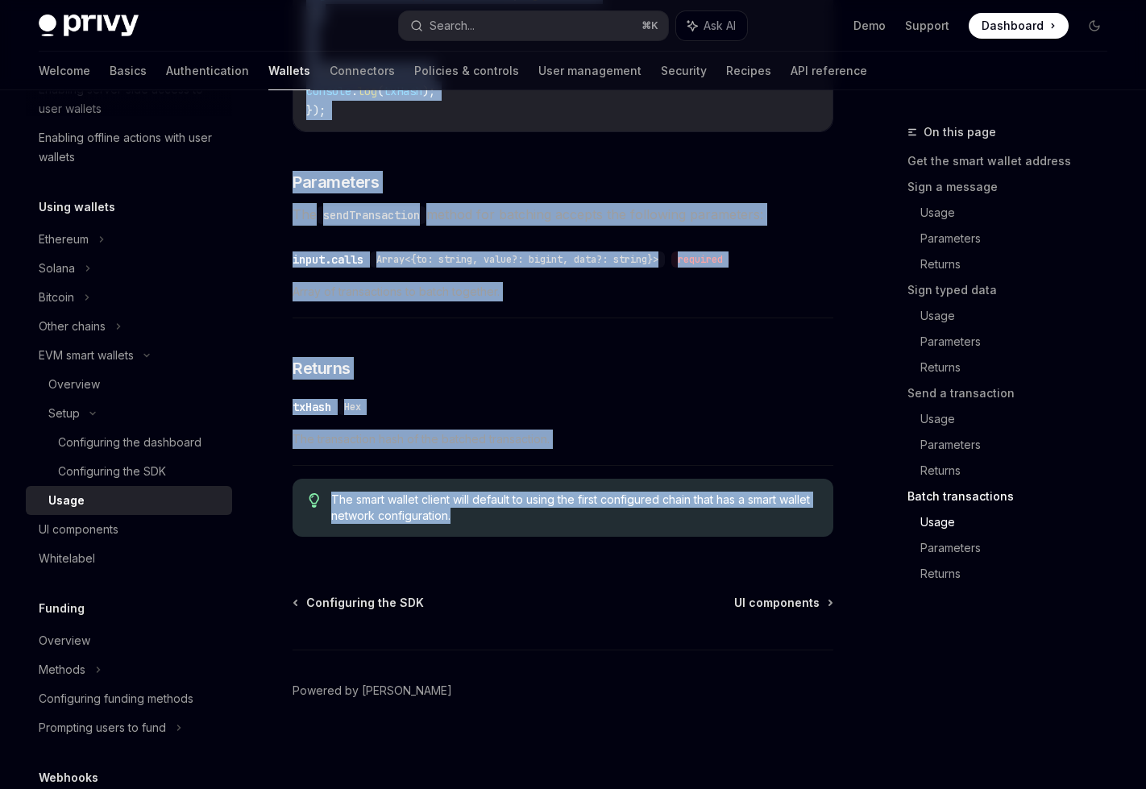
click at [537, 526] on div "The smart wallet client will default to using the first configured chain that h…" at bounding box center [563, 508] width 541 height 58
copy div "Lorem ipsum dolorsi AmetCO Adip el SeddOEI TempOR Inci ut LaboREE Dolor Magna A…"
click at [564, 402] on div "​ txHash Hex" at bounding box center [555, 406] width 525 height 19
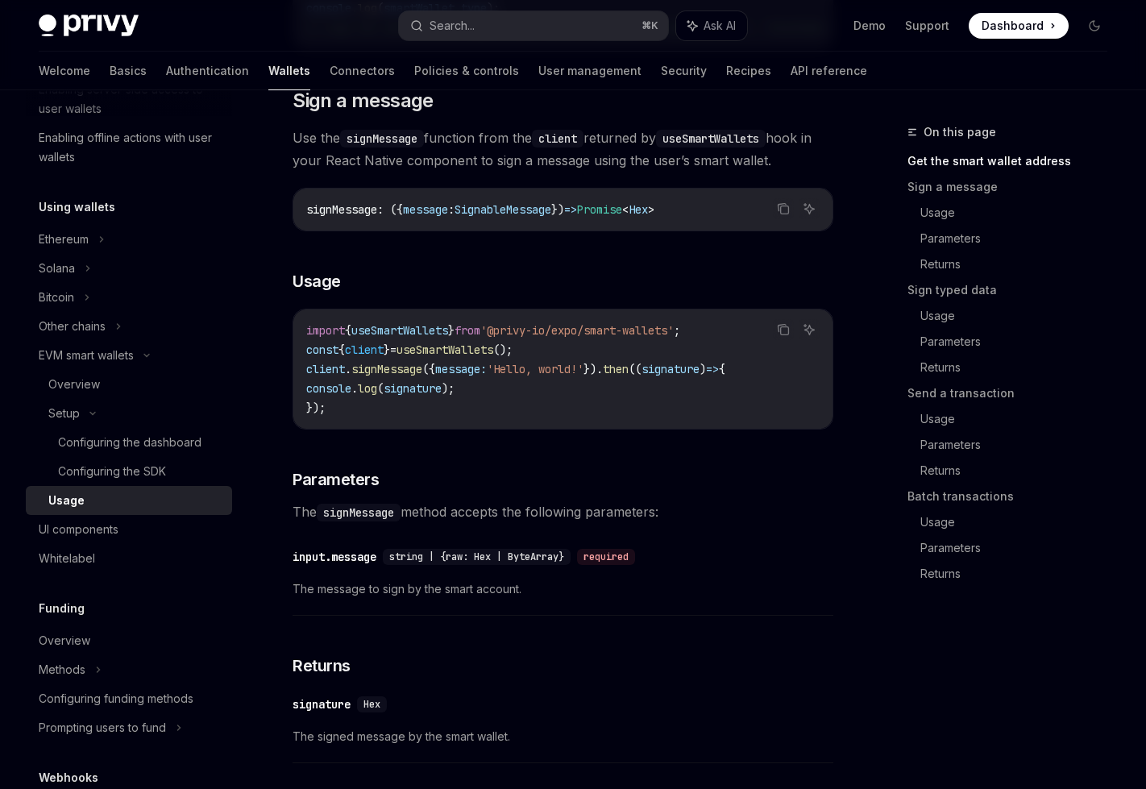
scroll to position [595, 0]
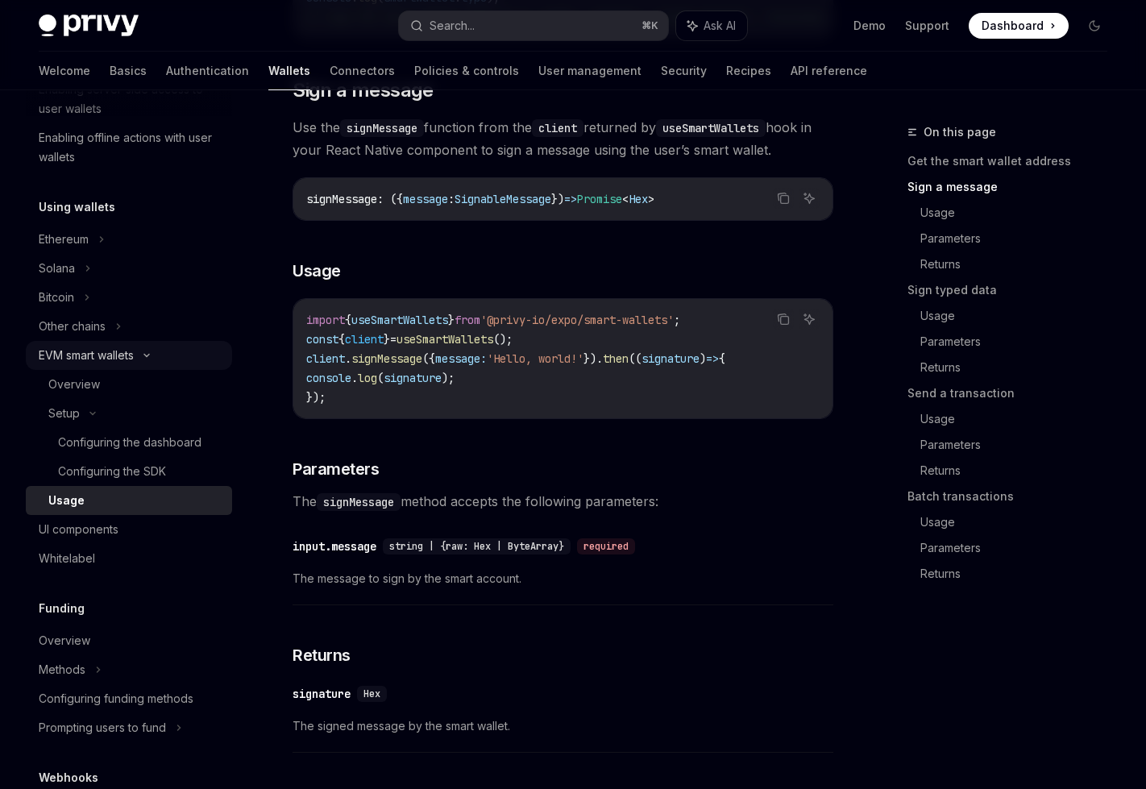
click at [178, 352] on div "EVM smart wallets" at bounding box center [129, 355] width 206 height 29
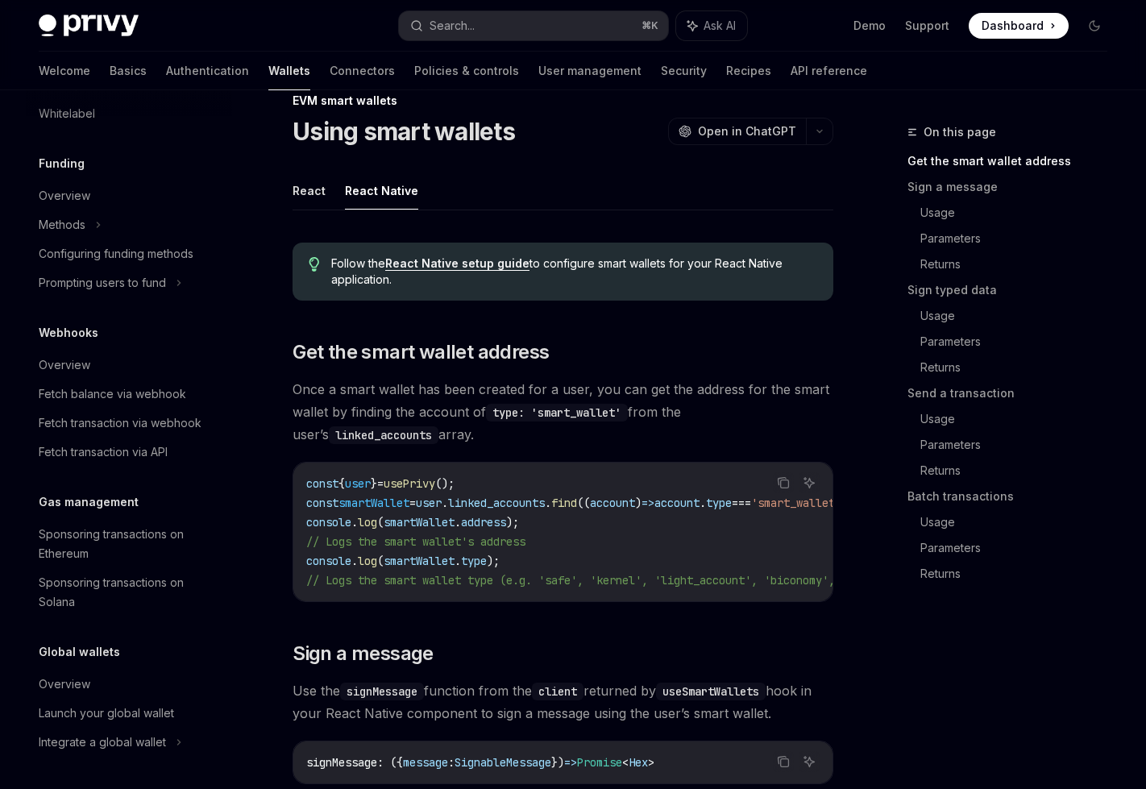
scroll to position [0, 0]
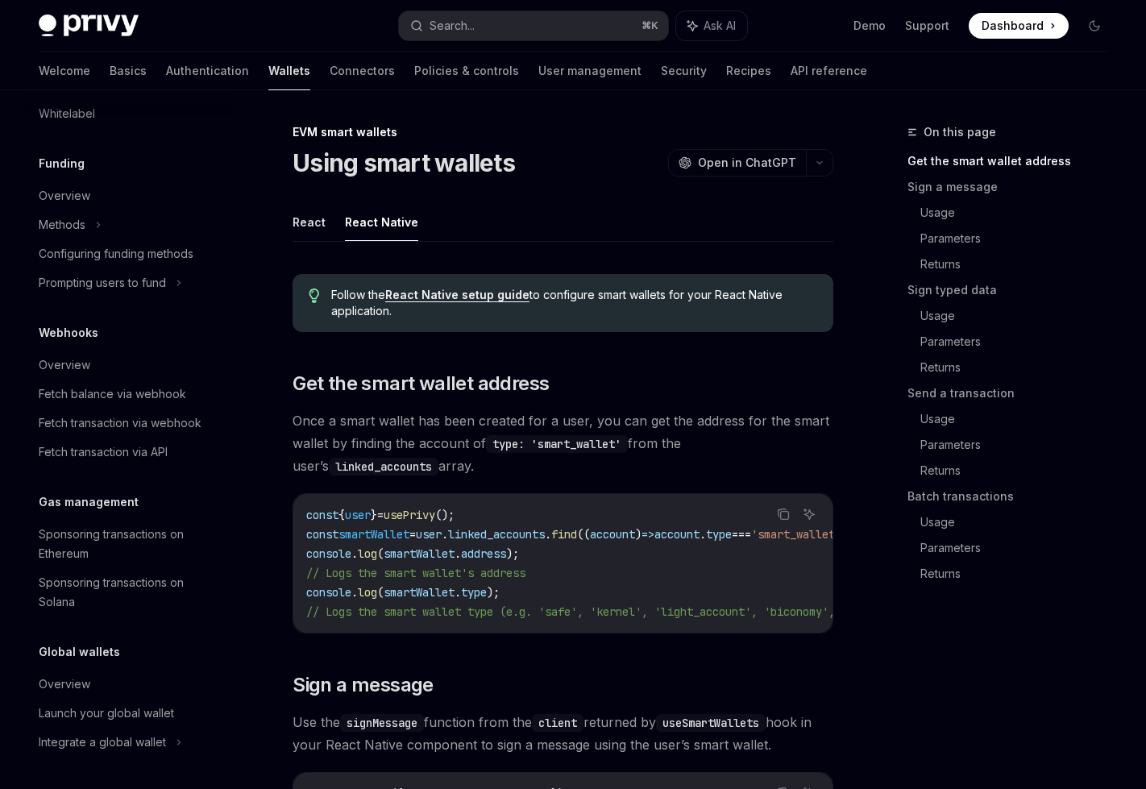
type textarea "*"
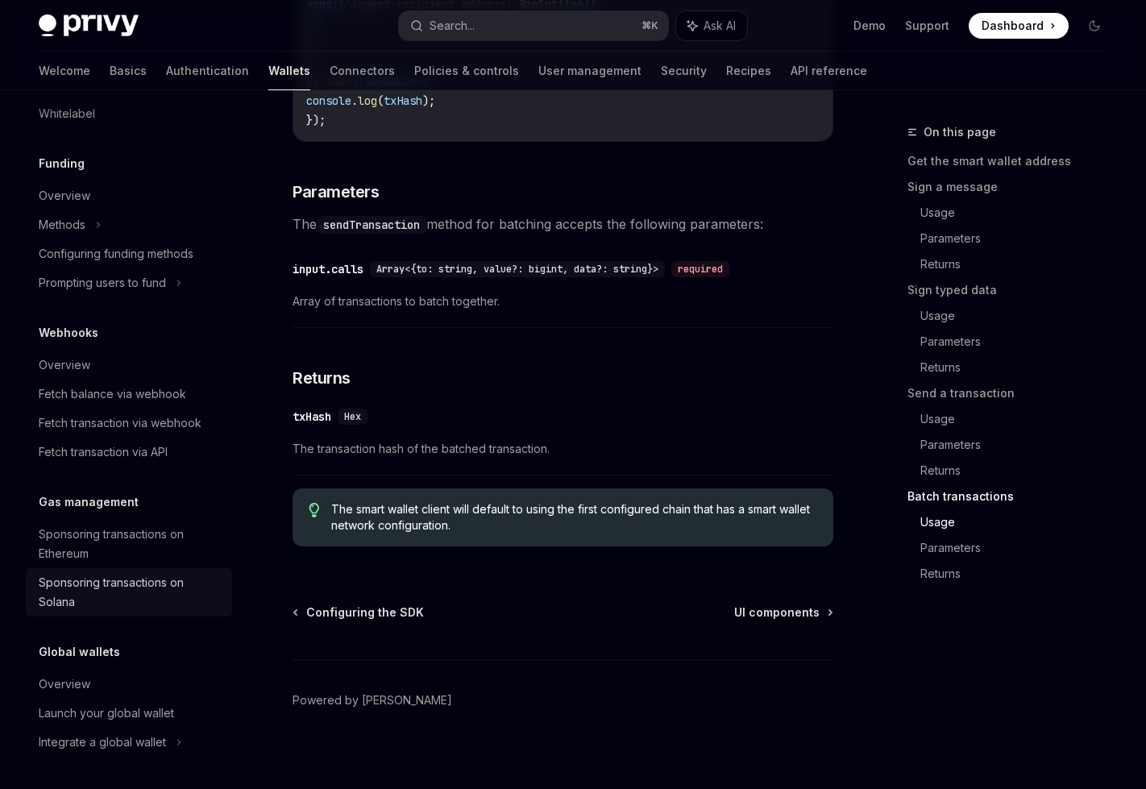
scroll to position [3605, 0]
